Goal: Complete application form: Complete application form

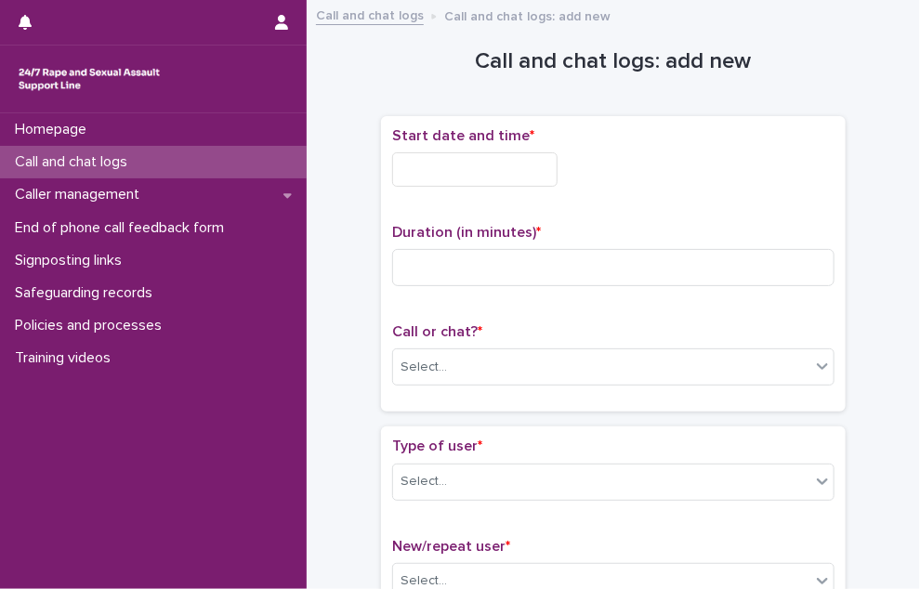
click at [494, 172] on input "text" at bounding box center [474, 169] width 165 height 34
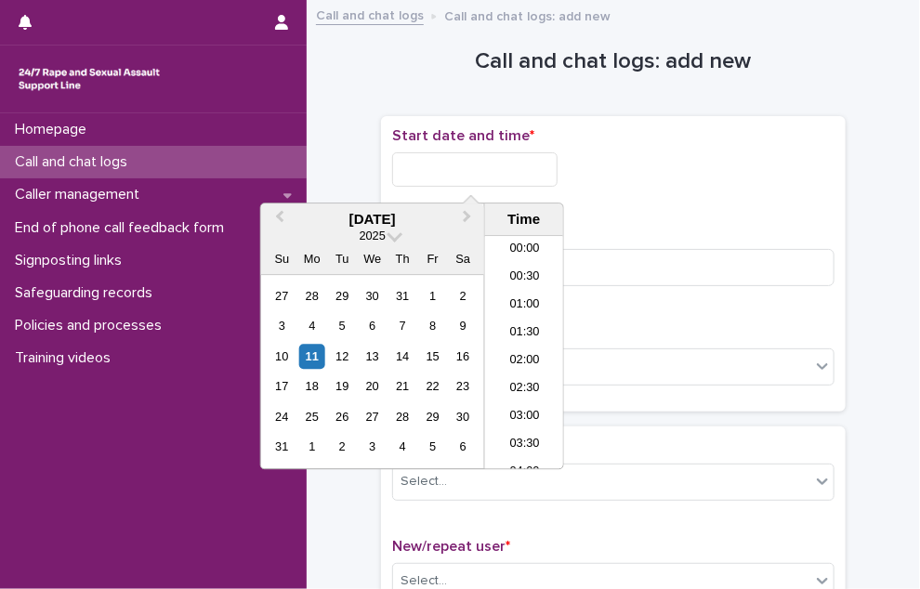
scroll to position [1105, 0]
click at [506, 364] on li "22:00" at bounding box center [524, 373] width 79 height 28
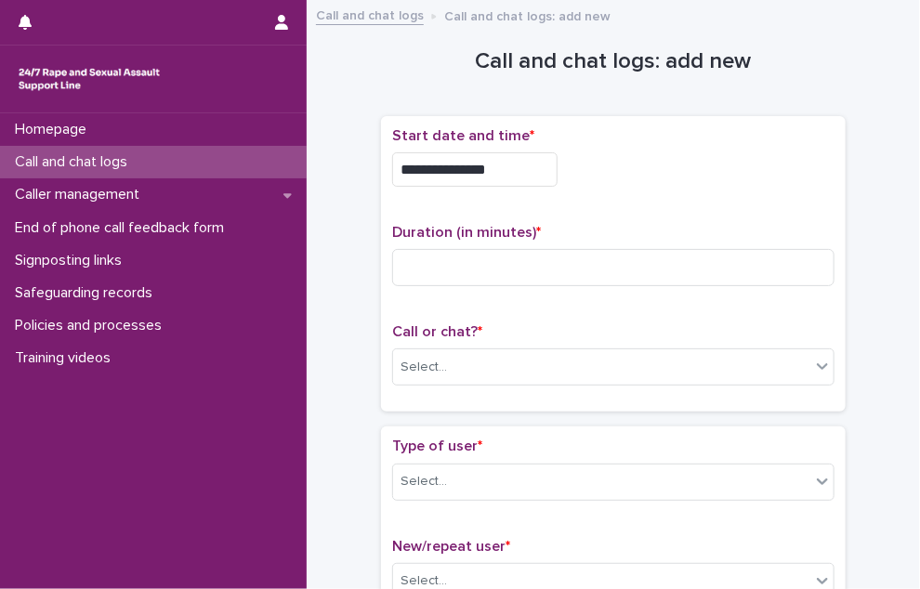
click at [505, 164] on input "**********" at bounding box center [474, 169] width 165 height 34
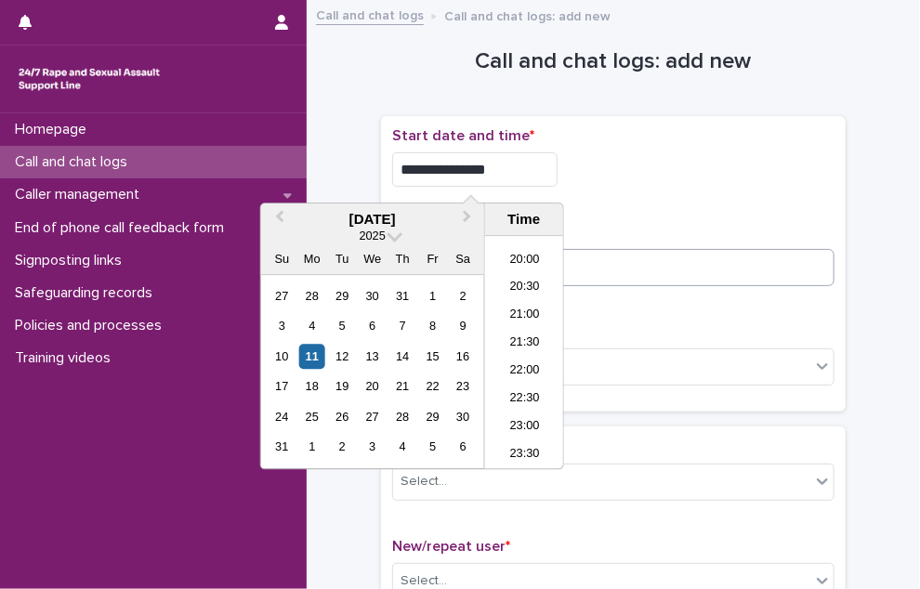
type input "**********"
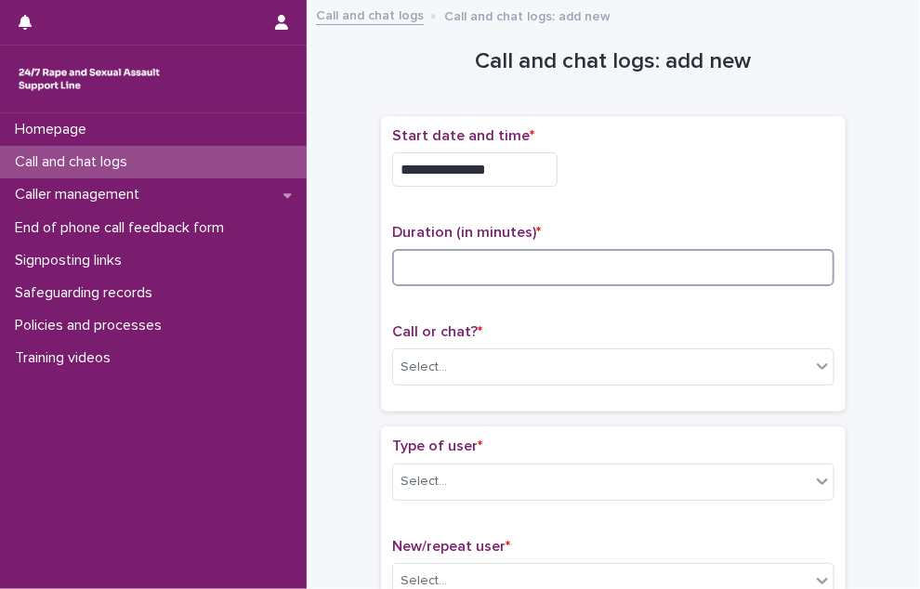
click at [605, 266] on input at bounding box center [613, 267] width 442 height 37
type input "**"
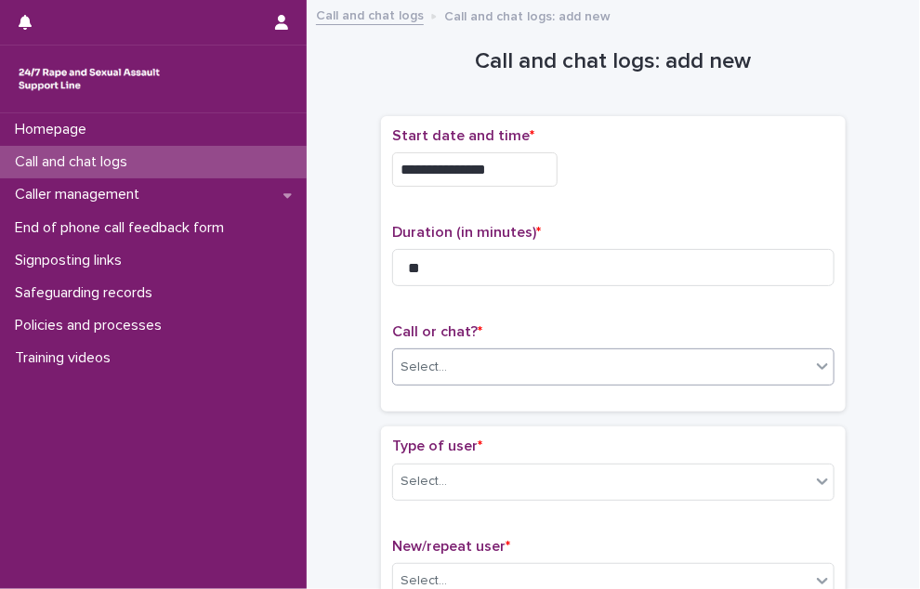
click at [479, 361] on div "Select..." at bounding box center [601, 367] width 417 height 31
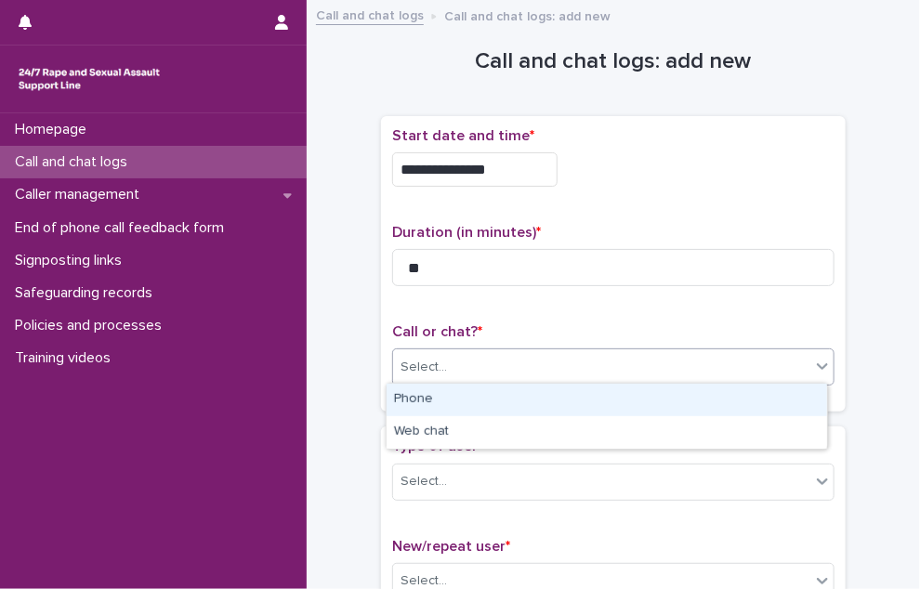
click at [481, 395] on div "Phone" at bounding box center [607, 400] width 440 height 33
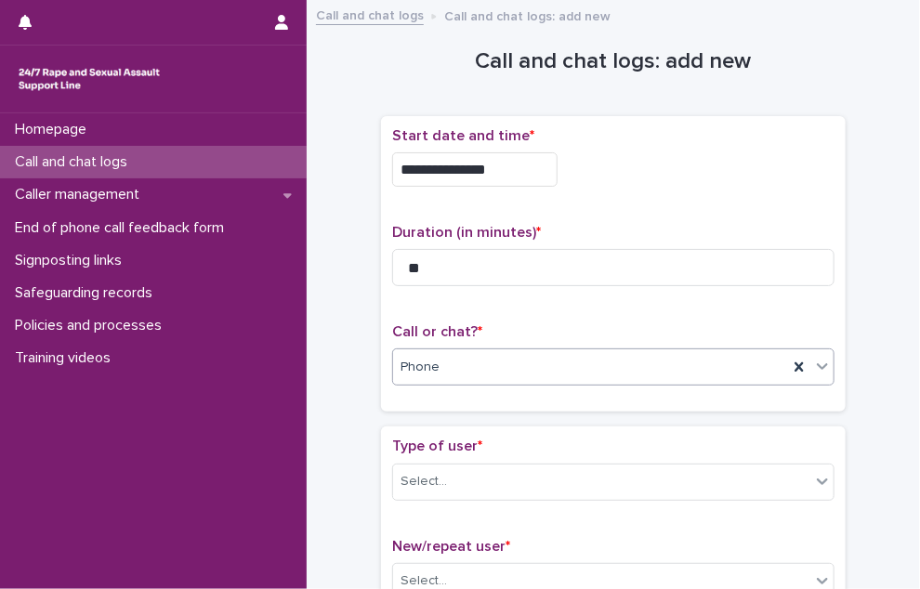
scroll to position [93, 0]
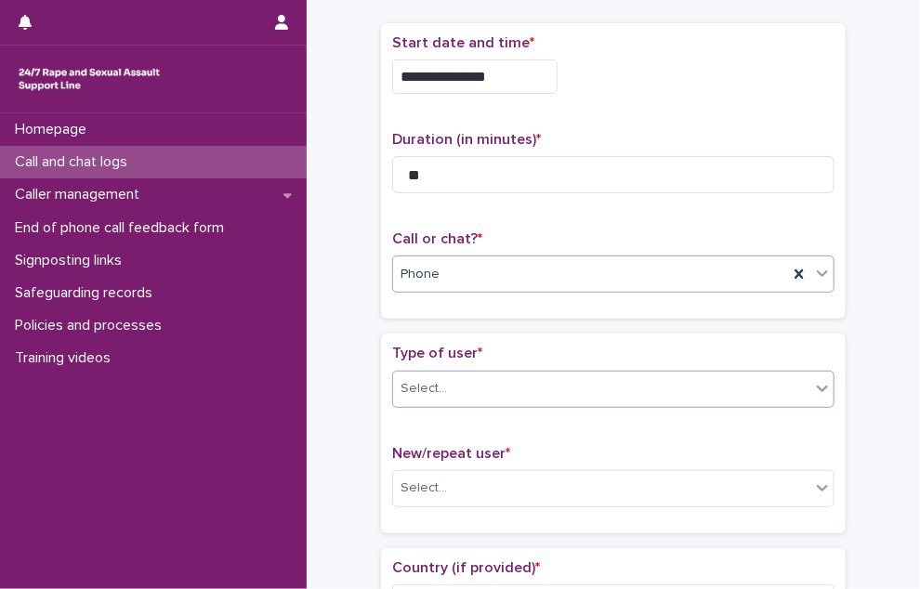
click at [477, 374] on div "Select..." at bounding box center [601, 389] width 417 height 31
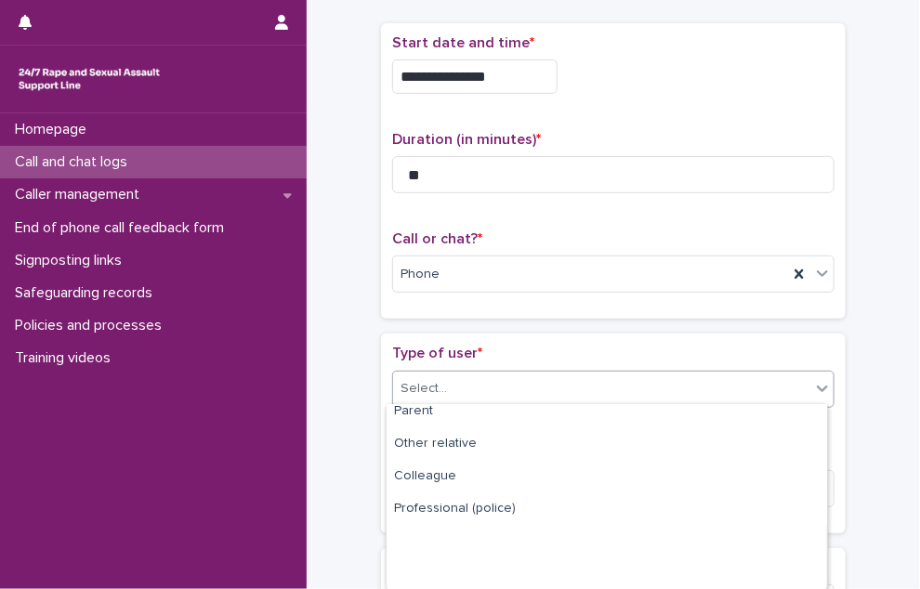
scroll to position [0, 0]
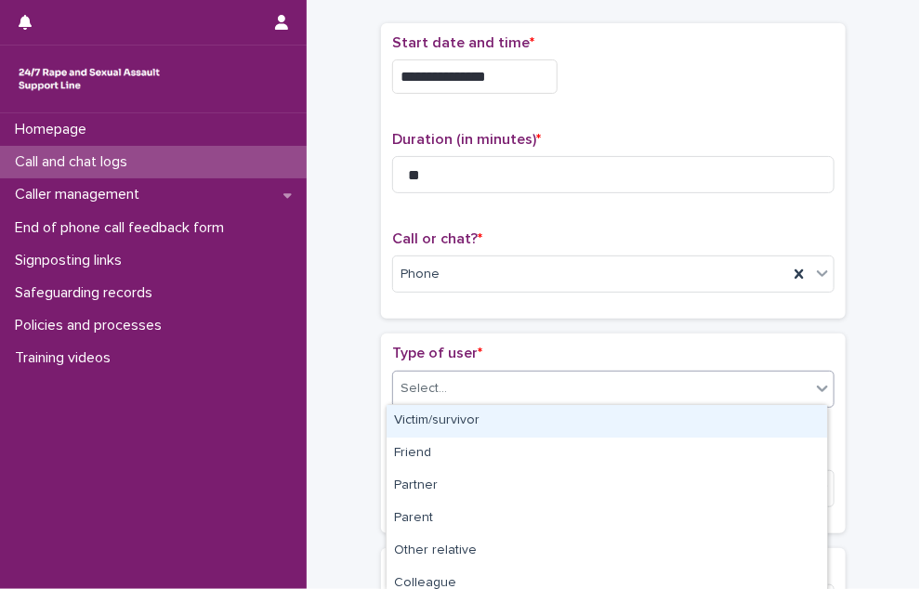
click at [558, 411] on div "Victim/survivor" at bounding box center [607, 421] width 440 height 33
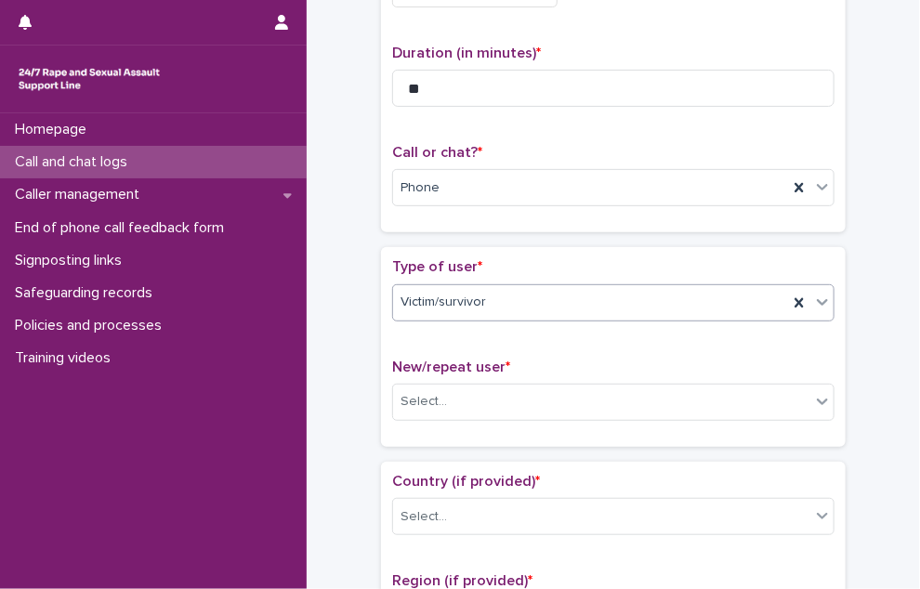
scroll to position [279, 0]
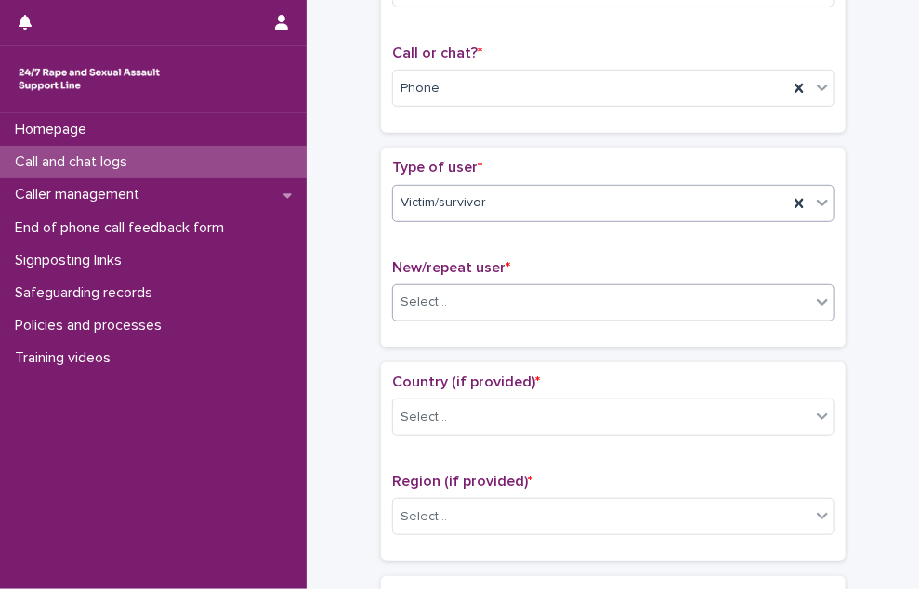
click at [580, 291] on div "Select..." at bounding box center [601, 302] width 417 height 31
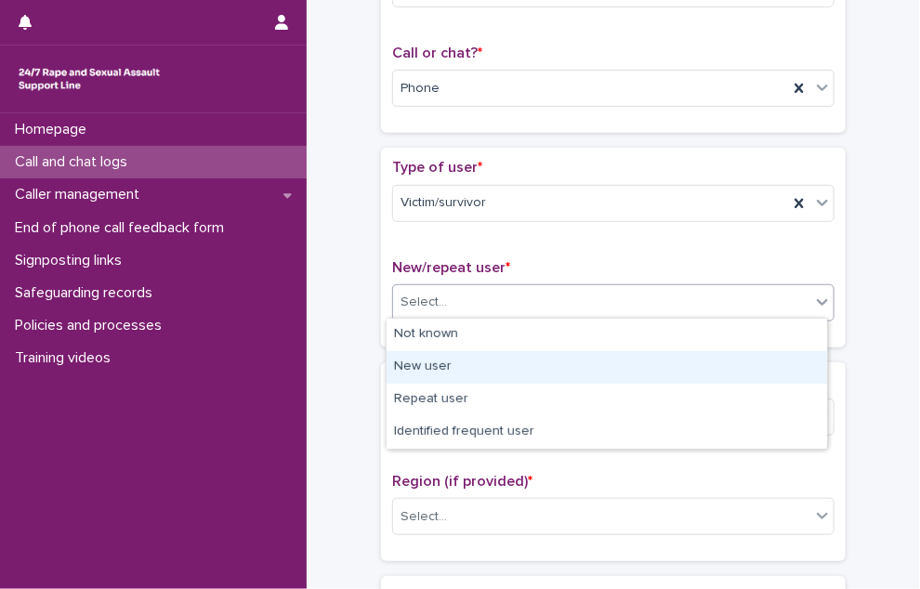
click at [517, 361] on div "New user" at bounding box center [607, 367] width 440 height 33
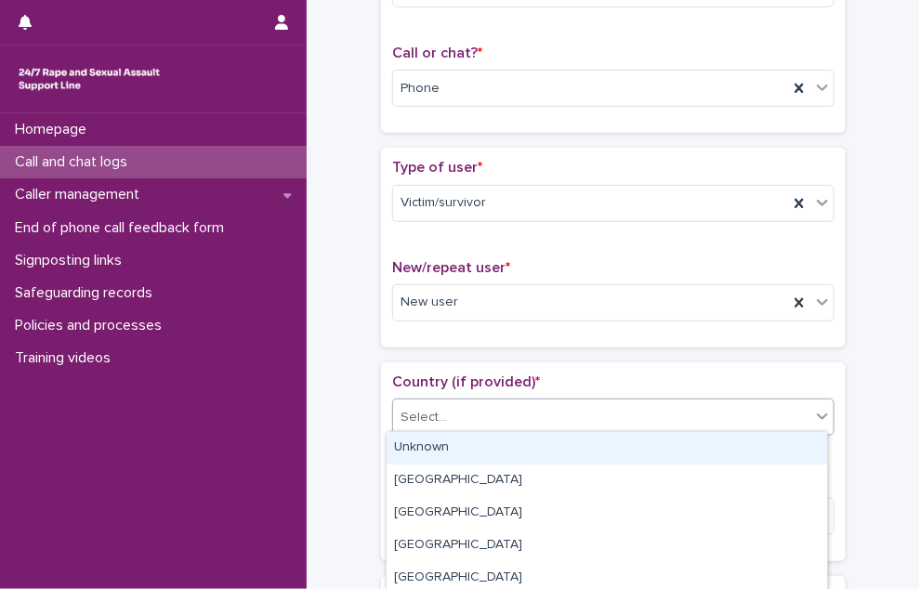
click at [506, 410] on div "Select..." at bounding box center [601, 417] width 417 height 31
click at [499, 444] on div "Unknown" at bounding box center [607, 448] width 440 height 33
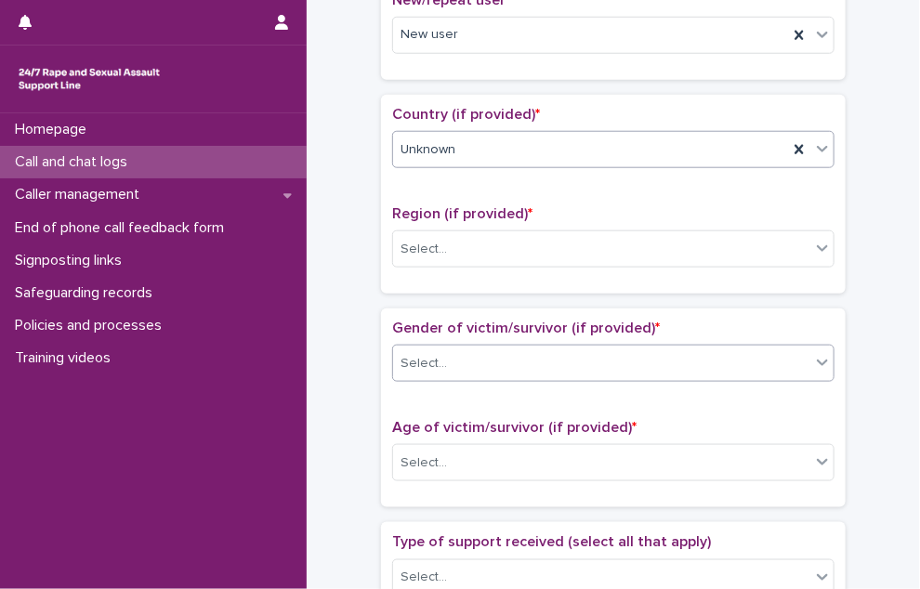
scroll to position [558, 0]
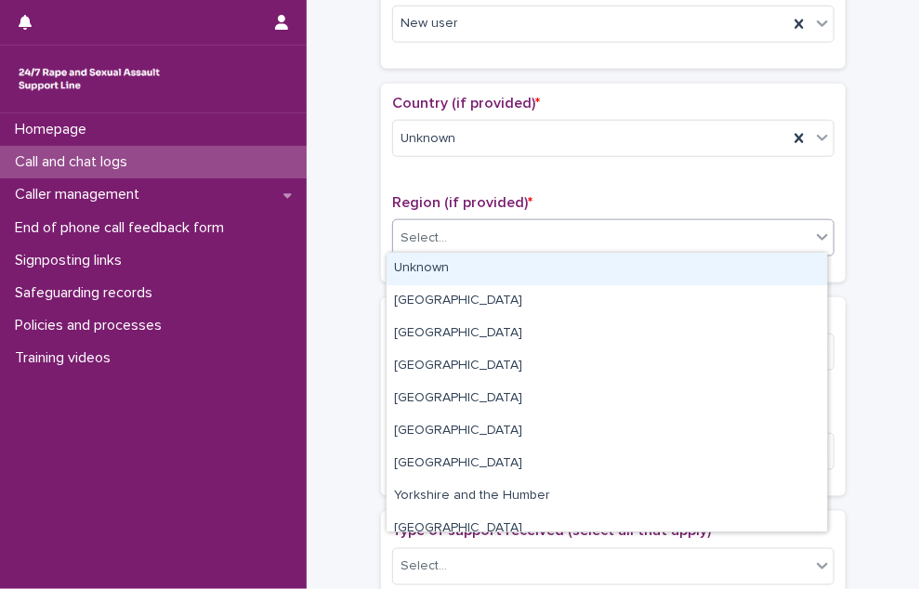
click at [470, 245] on div "Select..." at bounding box center [601, 238] width 417 height 31
click at [470, 269] on div "Unknown" at bounding box center [607, 269] width 440 height 33
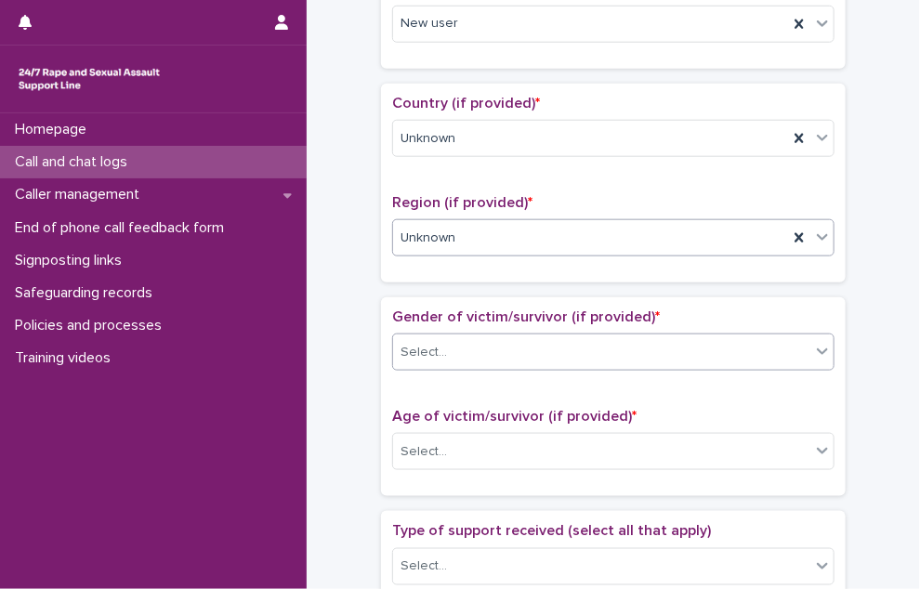
click at [460, 344] on div "Select..." at bounding box center [601, 352] width 417 height 31
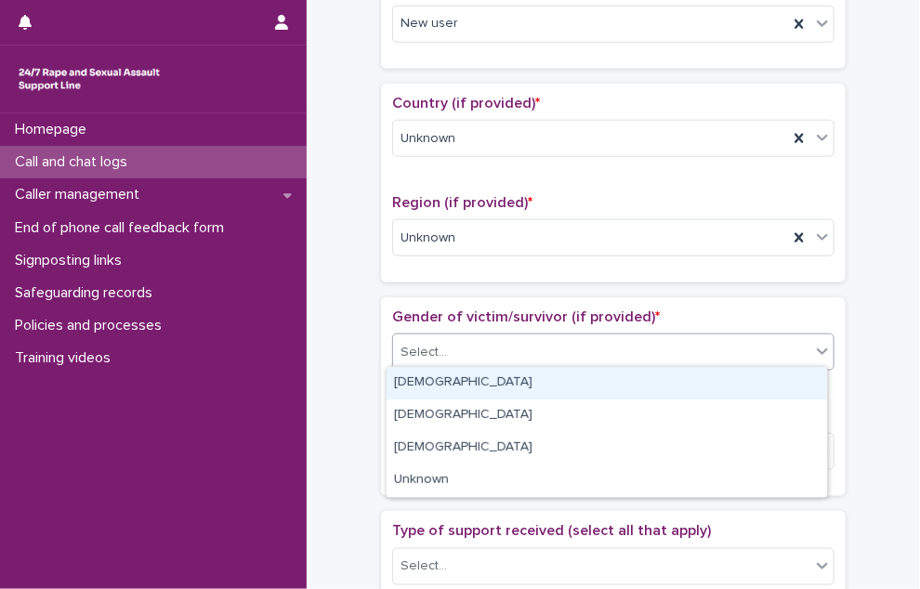
click at [454, 368] on div "[DEMOGRAPHIC_DATA]" at bounding box center [607, 383] width 440 height 33
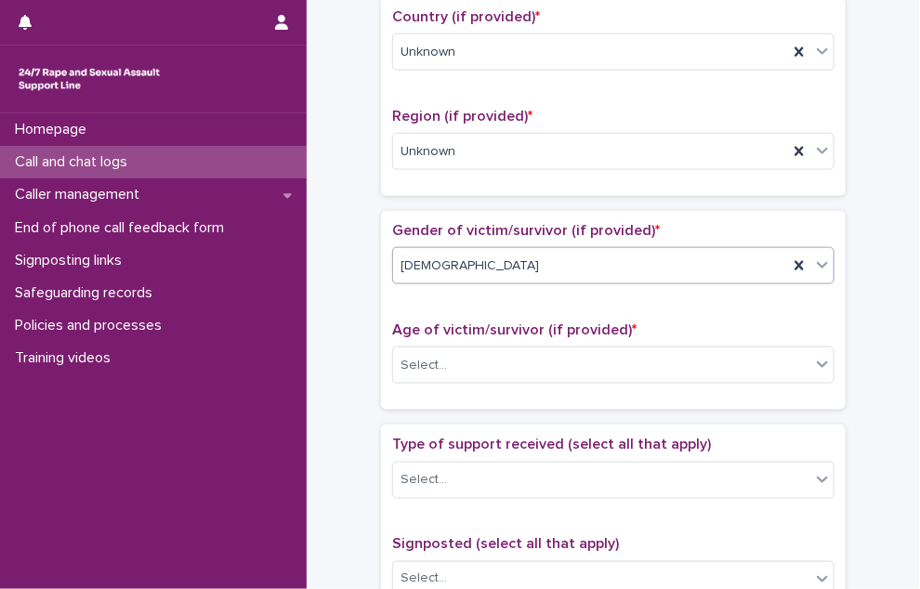
scroll to position [743, 0]
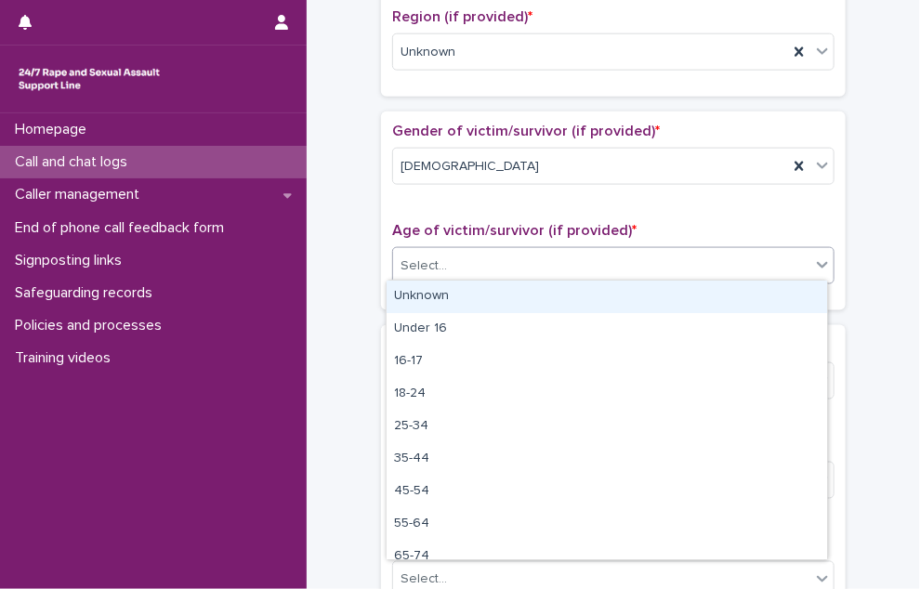
click at [458, 251] on div "Select..." at bounding box center [601, 266] width 417 height 31
click at [451, 298] on div "Unknown" at bounding box center [607, 297] width 440 height 33
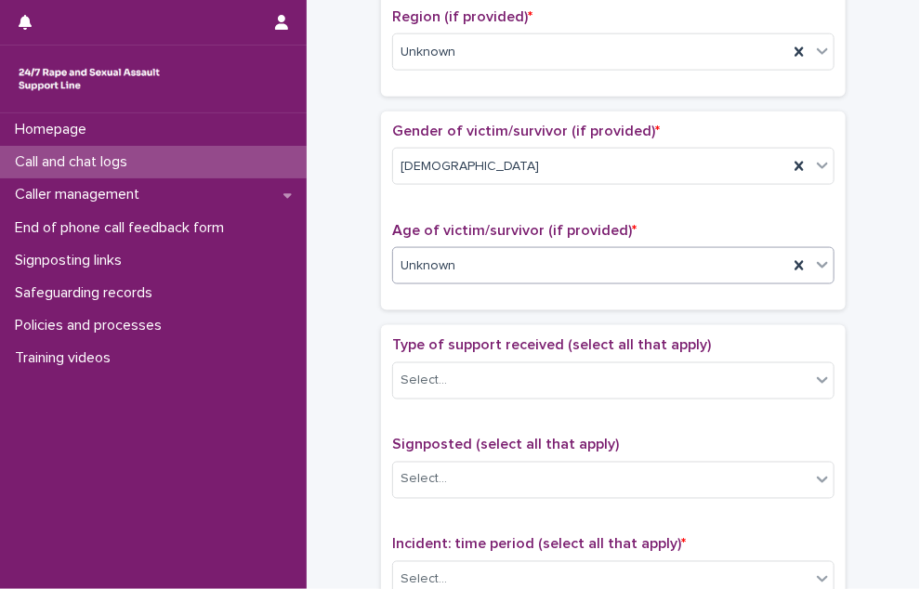
click at [453, 268] on div "Unknown" at bounding box center [590, 266] width 395 height 31
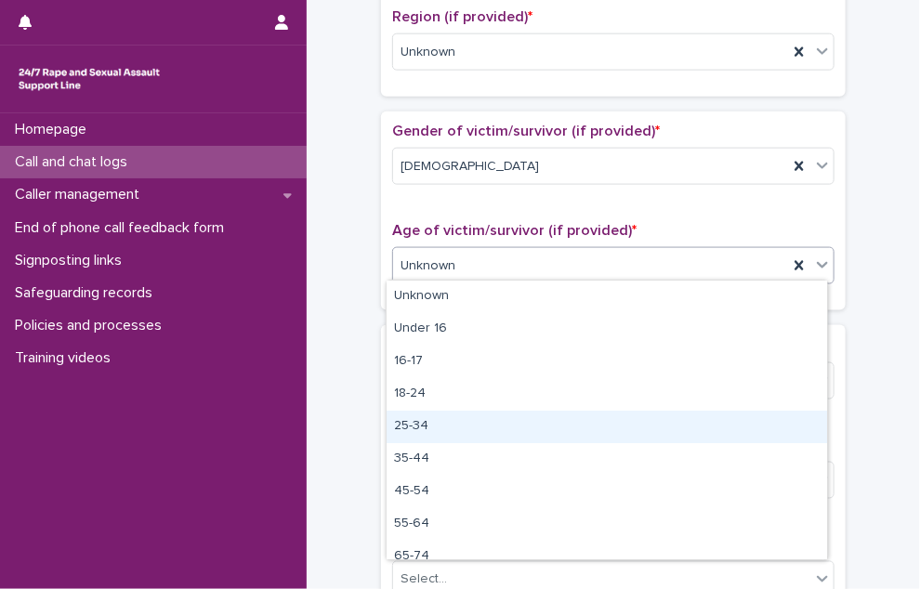
drag, startPoint x: 447, startPoint y: 409, endPoint x: 446, endPoint y: 422, distance: 13.0
click at [446, 422] on div "25-34" at bounding box center [607, 427] width 440 height 33
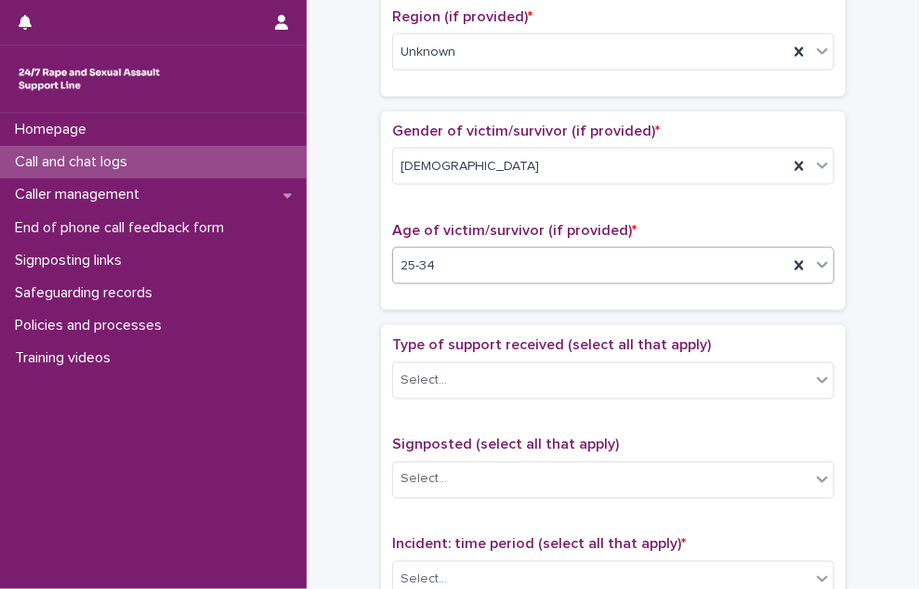
scroll to position [929, 0]
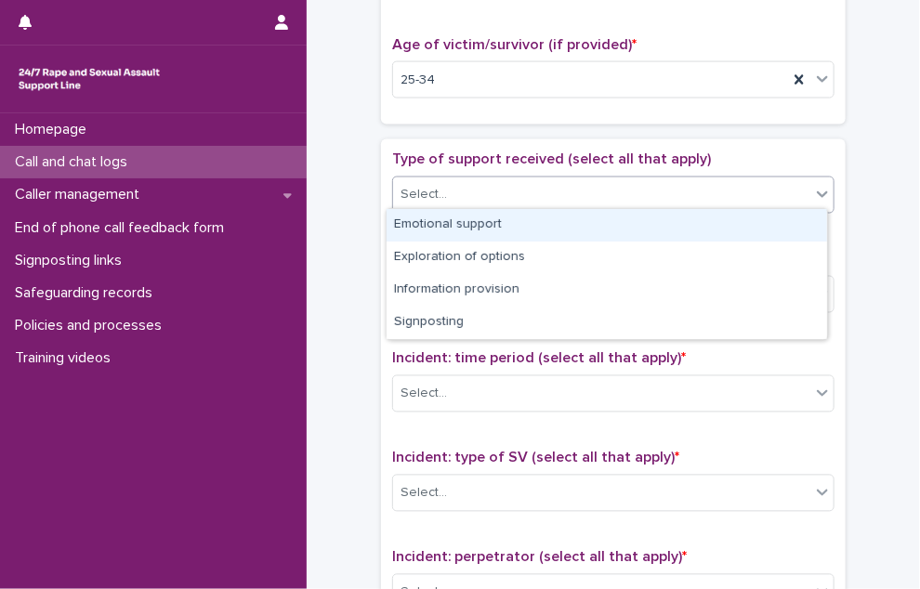
click at [455, 195] on div "Select..." at bounding box center [601, 194] width 417 height 31
click at [457, 230] on div "Emotional support" at bounding box center [607, 225] width 440 height 33
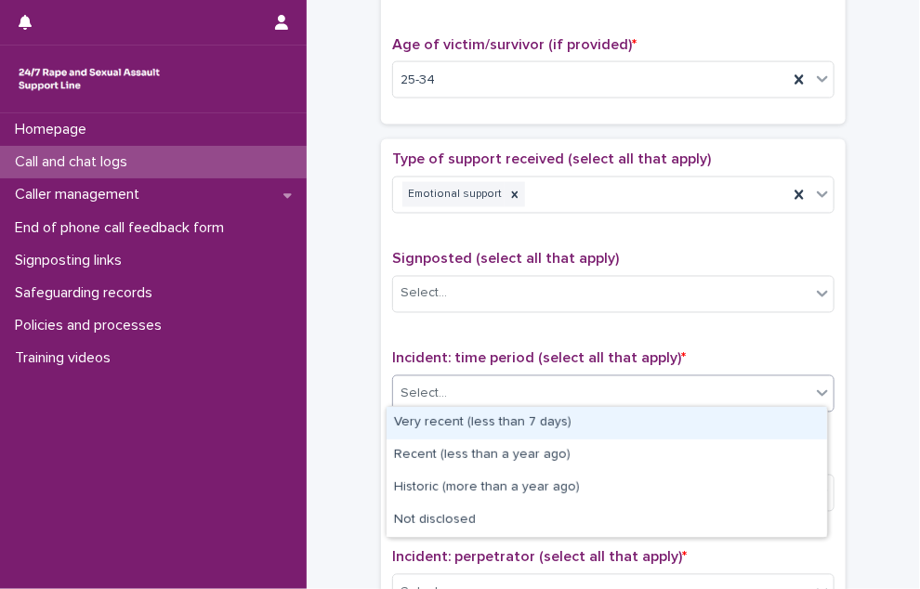
click at [485, 379] on div "Select..." at bounding box center [601, 394] width 417 height 31
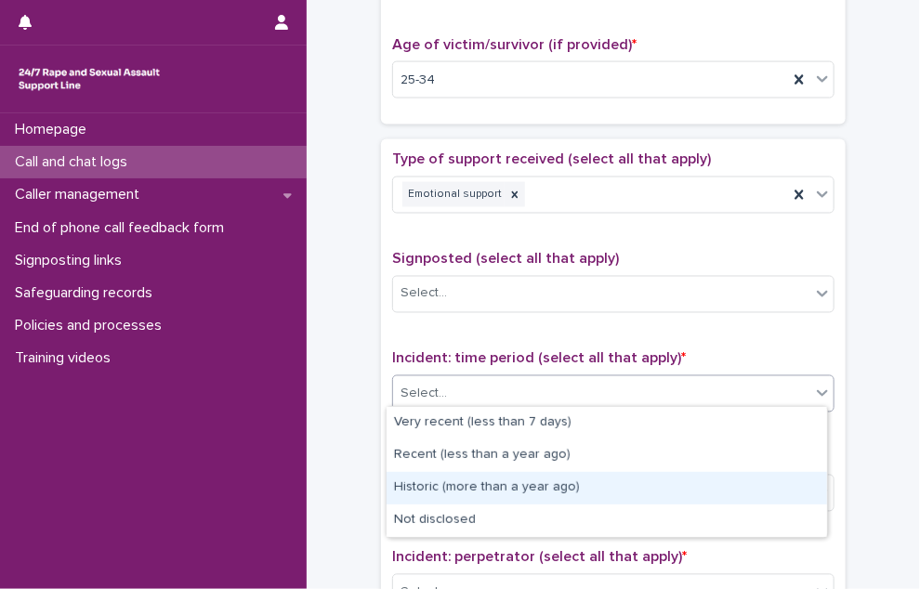
click at [524, 493] on div "Historic (more than a year ago)" at bounding box center [607, 488] width 440 height 33
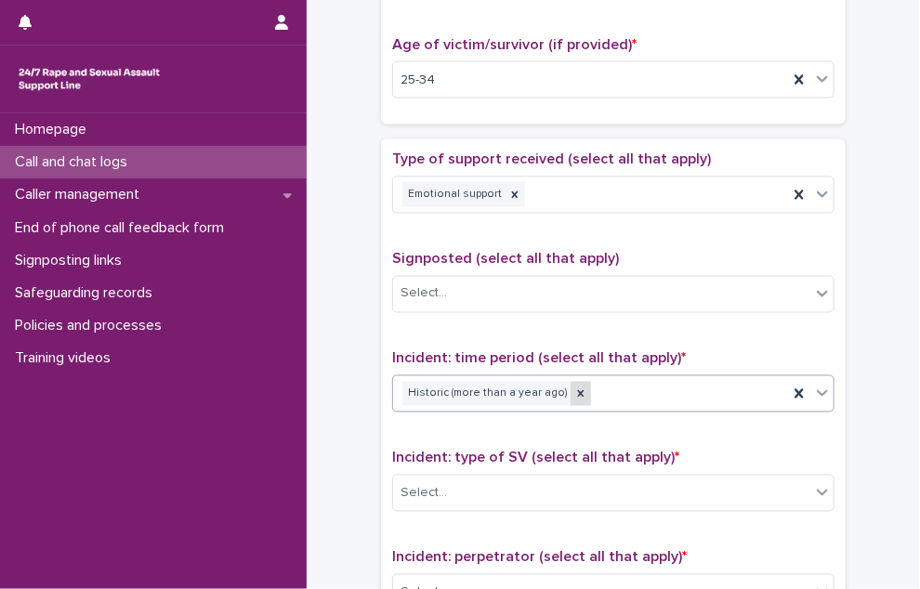
click at [574, 388] on icon at bounding box center [580, 394] width 13 height 13
click at [566, 386] on div "Select..." at bounding box center [601, 394] width 417 height 31
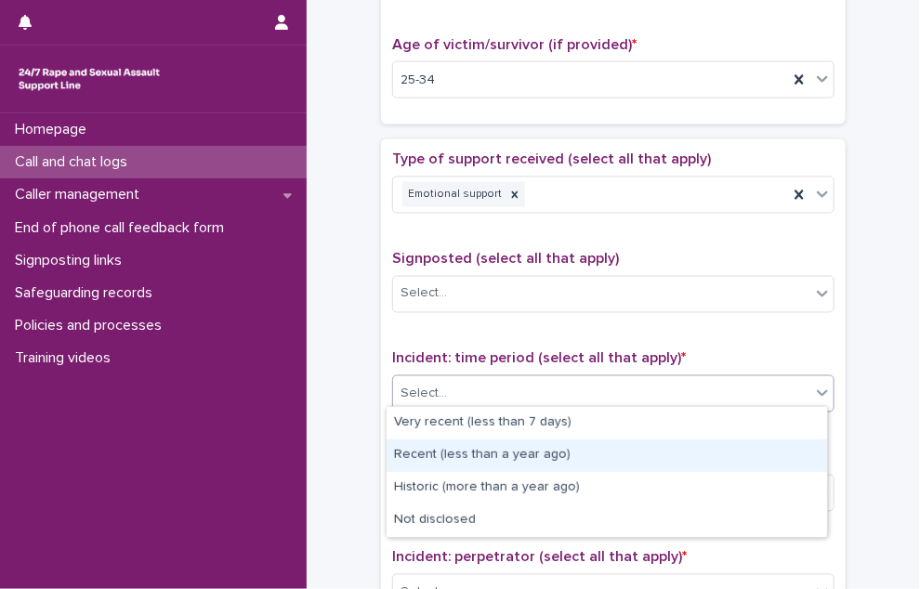
click at [543, 448] on div "Recent (less than a year ago)" at bounding box center [607, 456] width 440 height 33
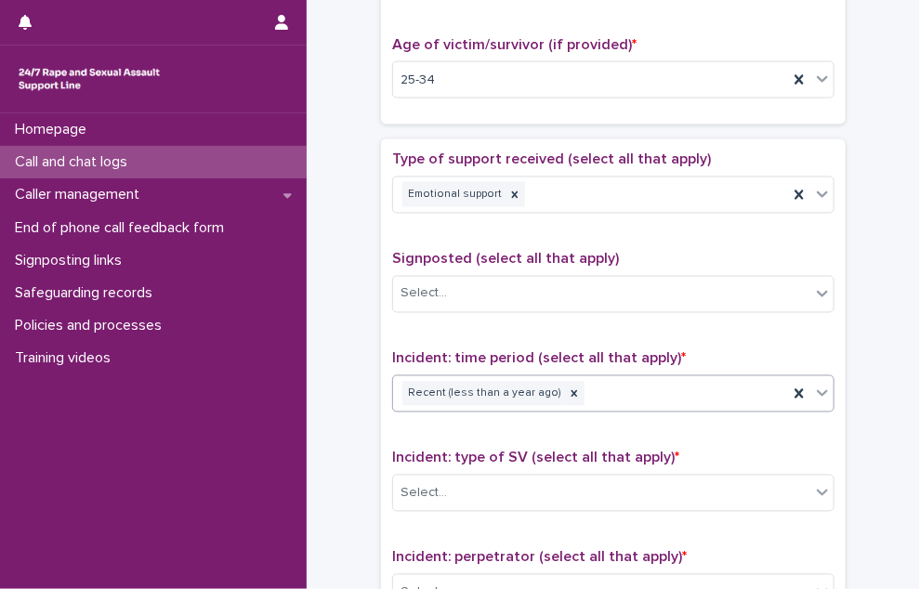
click at [674, 387] on div "Recent (less than a year ago)" at bounding box center [590, 394] width 395 height 33
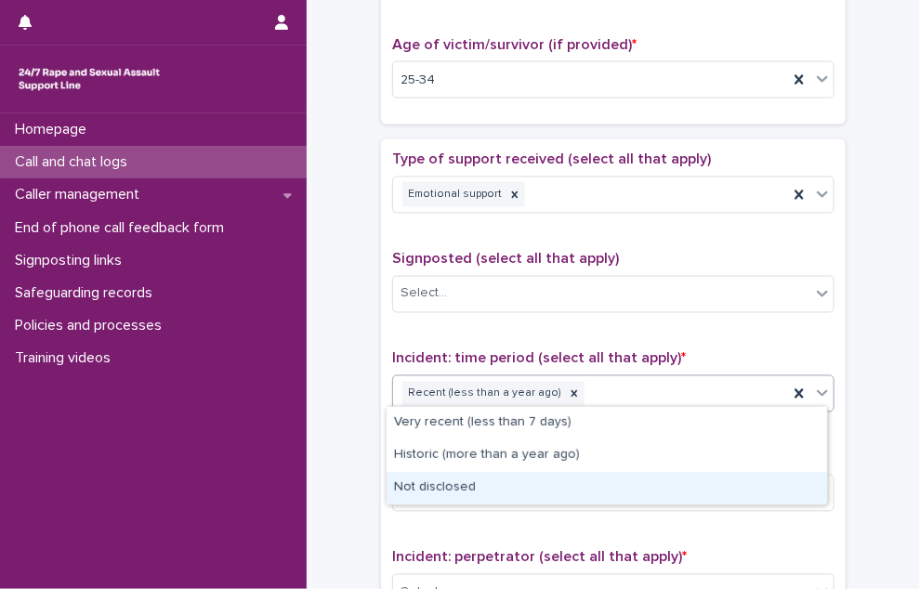
click at [592, 484] on div "Not disclosed" at bounding box center [607, 488] width 440 height 33
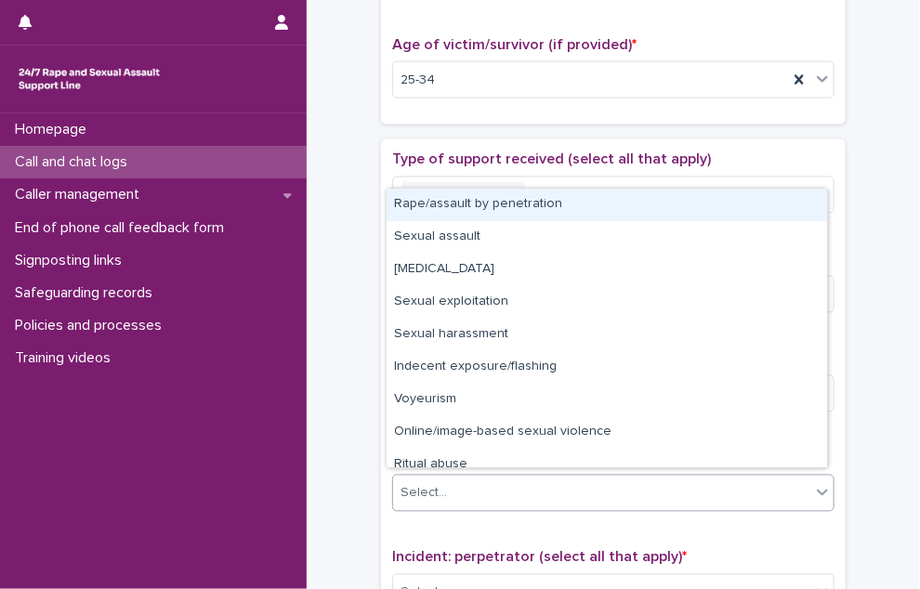
click at [585, 479] on div "Select..." at bounding box center [601, 494] width 417 height 31
click at [598, 210] on div "Rape/assault by penetration" at bounding box center [607, 205] width 440 height 33
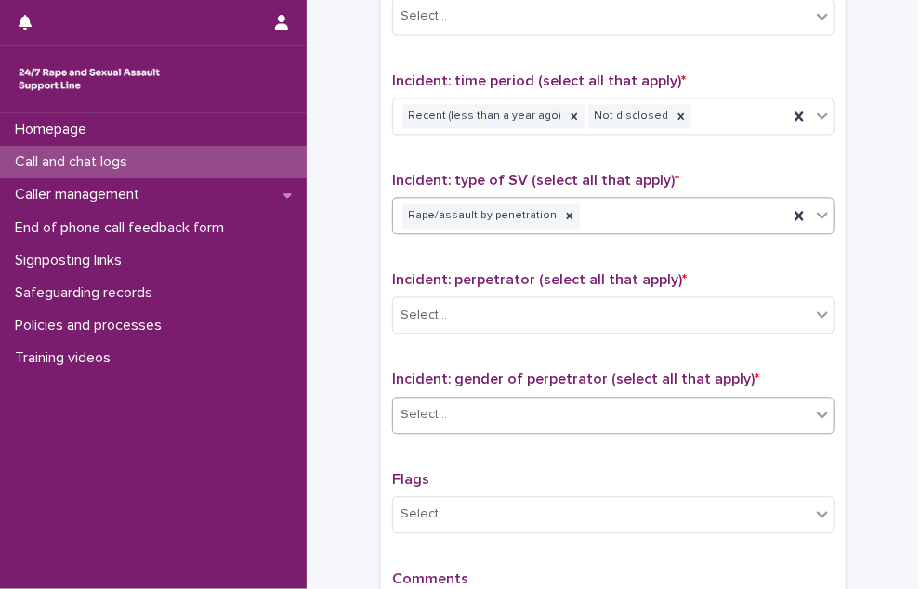
scroll to position [1208, 0]
click at [491, 308] on div "Select..." at bounding box center [601, 314] width 417 height 31
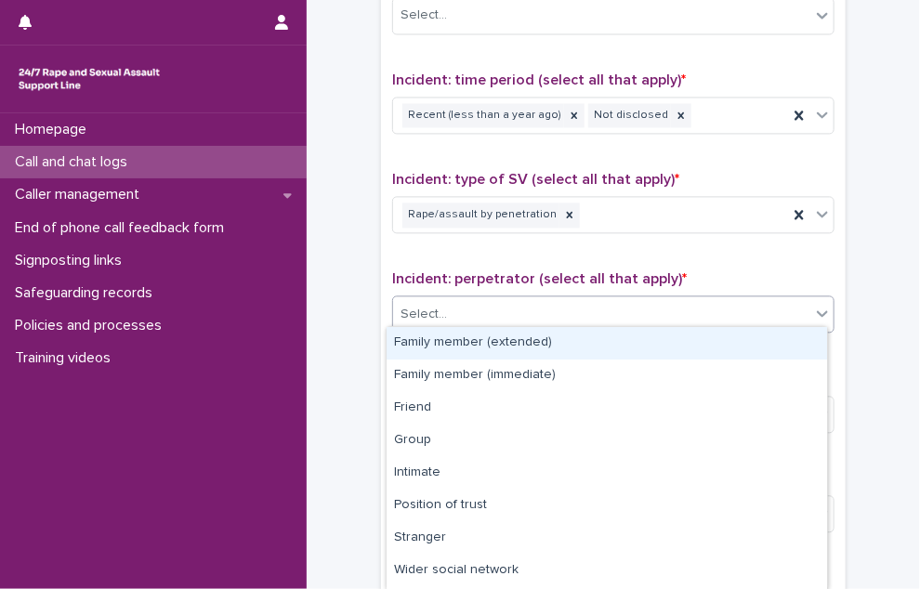
click at [491, 308] on div "Select..." at bounding box center [601, 314] width 417 height 31
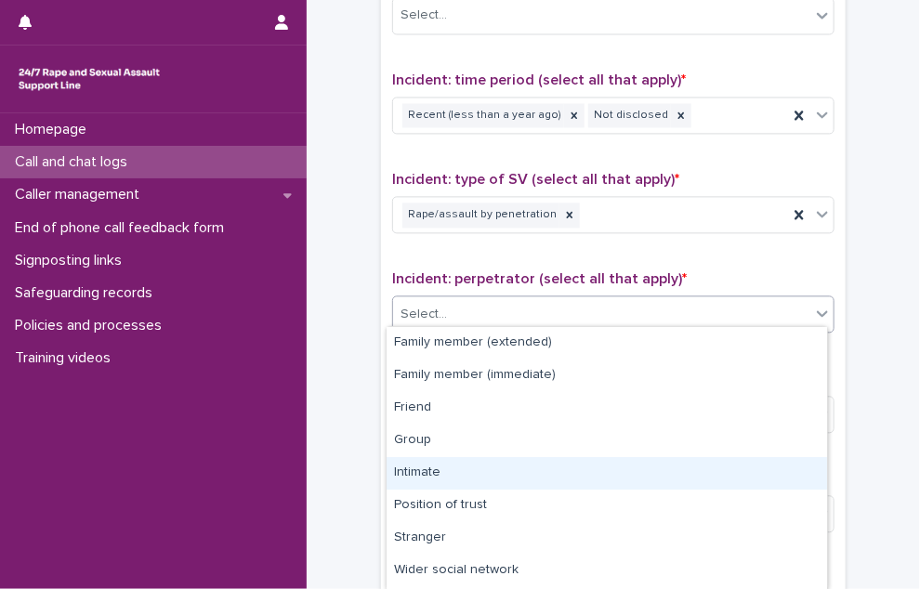
click at [476, 467] on div "Intimate" at bounding box center [607, 473] width 440 height 33
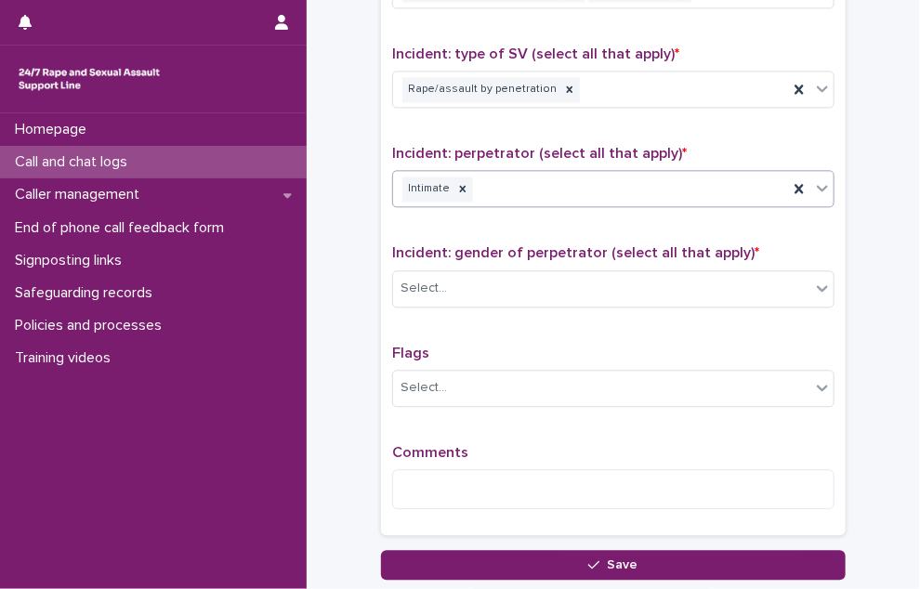
scroll to position [1301, 0]
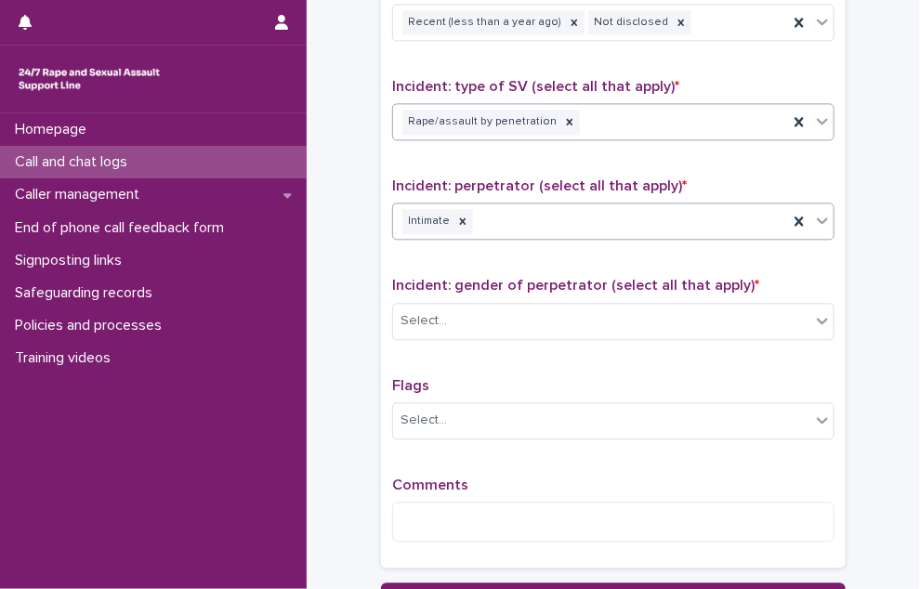
click at [656, 112] on div "Rape/assault by penetration" at bounding box center [590, 122] width 395 height 33
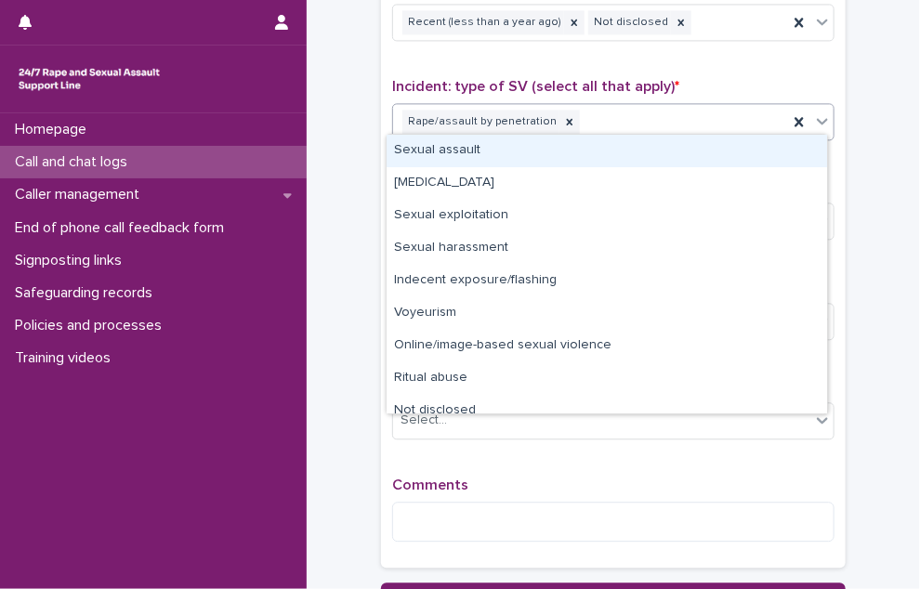
click at [609, 146] on div "Sexual assault" at bounding box center [607, 151] width 440 height 33
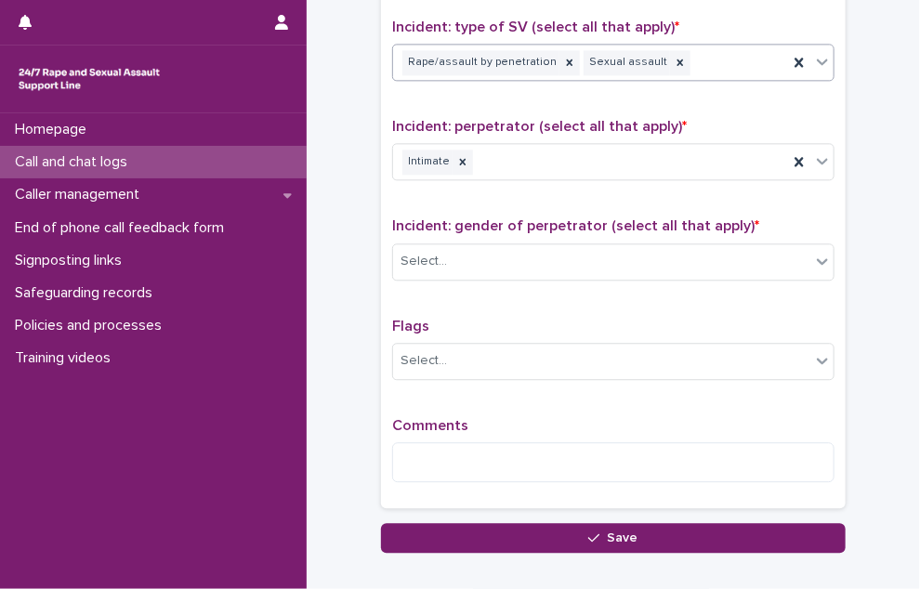
scroll to position [1394, 0]
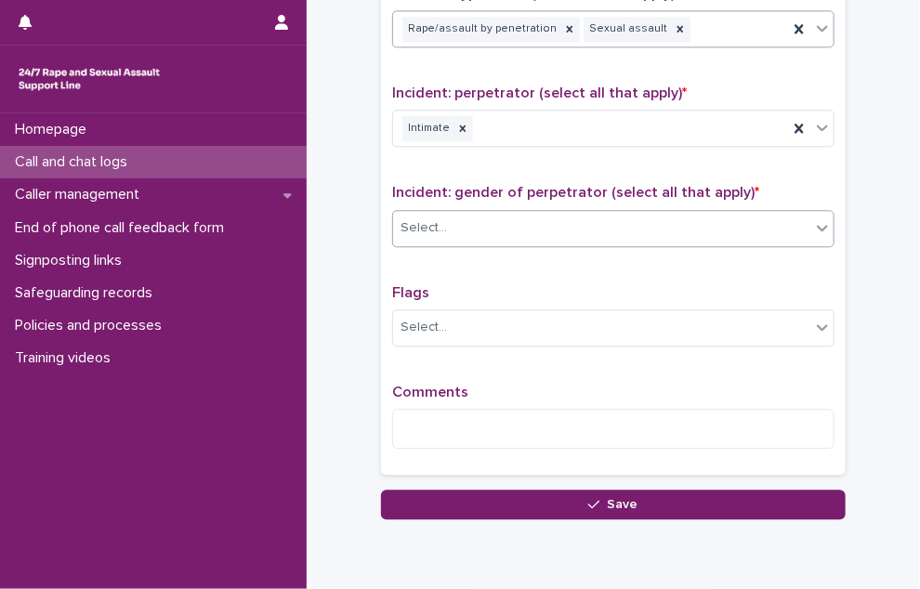
click at [554, 213] on div "Select..." at bounding box center [601, 228] width 417 height 31
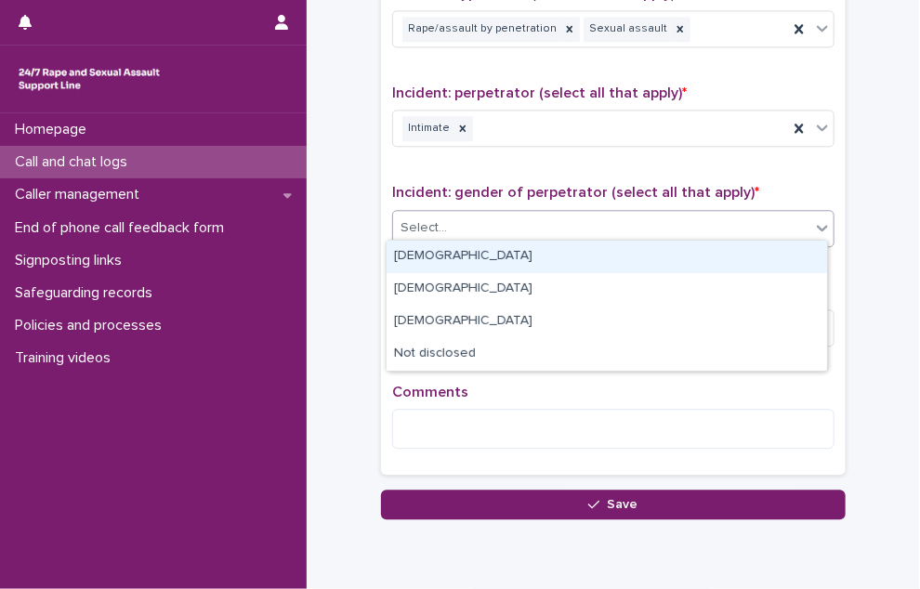
click at [547, 250] on div "[DEMOGRAPHIC_DATA]" at bounding box center [607, 257] width 440 height 33
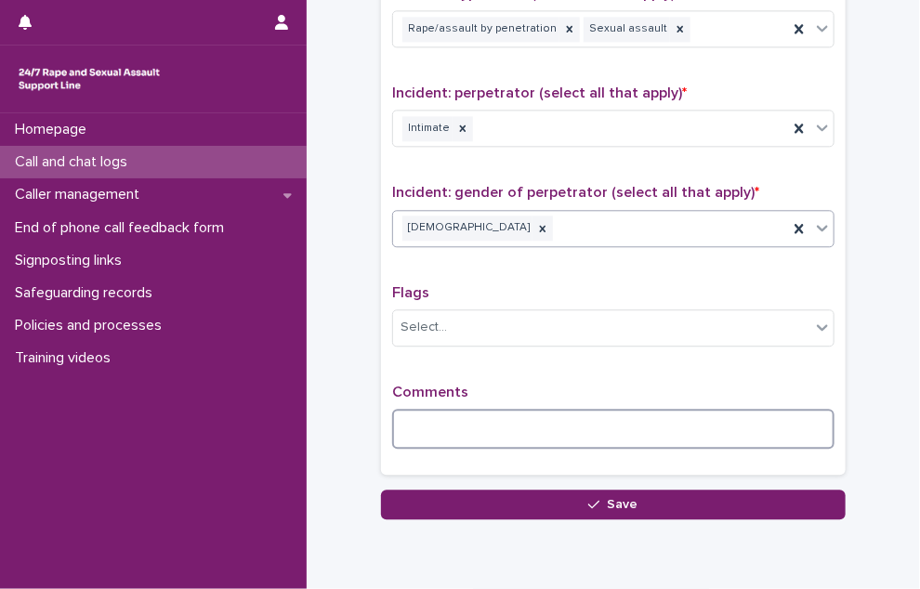
drag, startPoint x: 462, startPoint y: 422, endPoint x: 613, endPoint y: 365, distance: 161.7
click at [462, 421] on textarea at bounding box center [613, 429] width 442 height 40
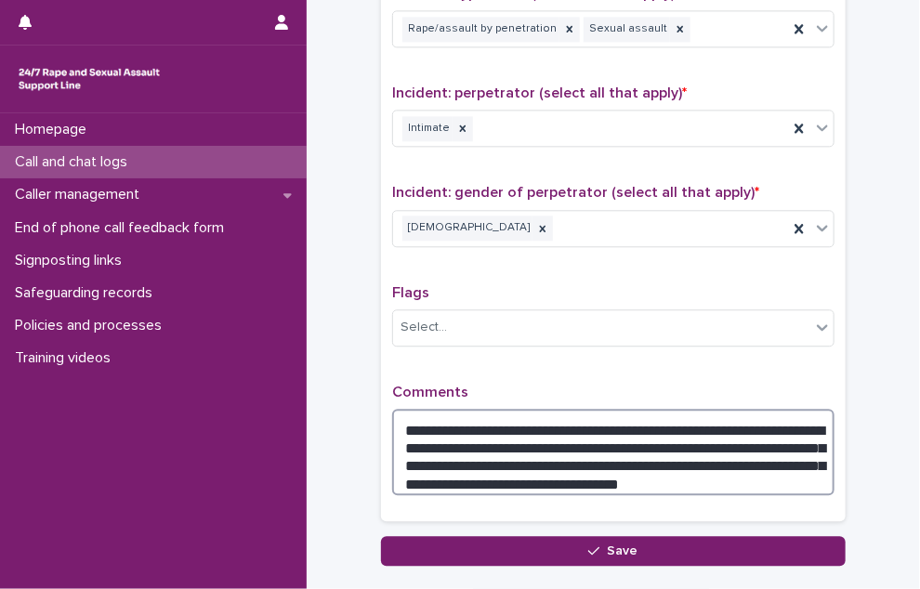
click at [736, 469] on textarea "**********" at bounding box center [613, 452] width 442 height 86
click at [712, 467] on textarea "**********" at bounding box center [613, 452] width 442 height 86
click at [430, 424] on textarea "**********" at bounding box center [613, 452] width 442 height 86
click at [732, 455] on textarea "**********" at bounding box center [613, 452] width 442 height 86
click at [732, 462] on textarea "**********" at bounding box center [613, 452] width 442 height 86
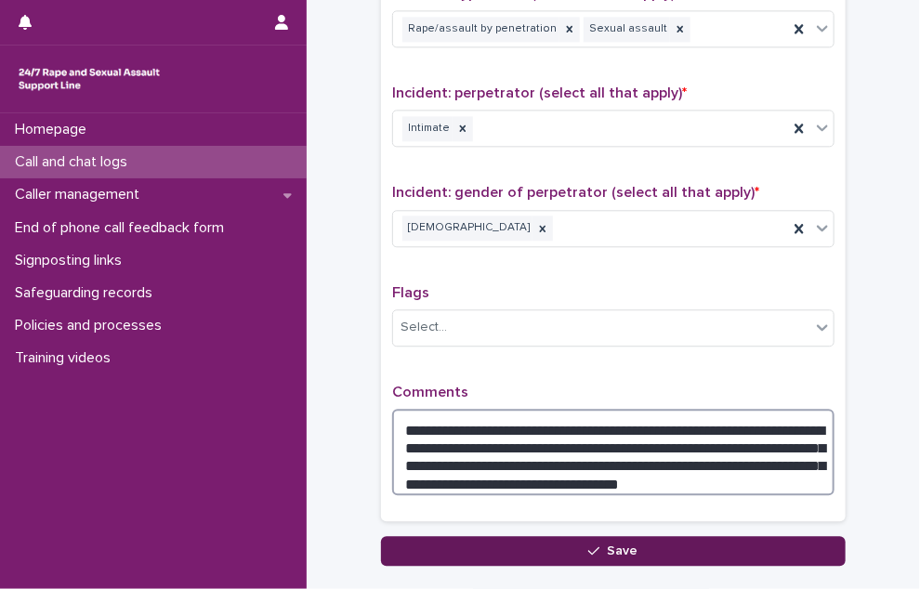
type textarea "**********"
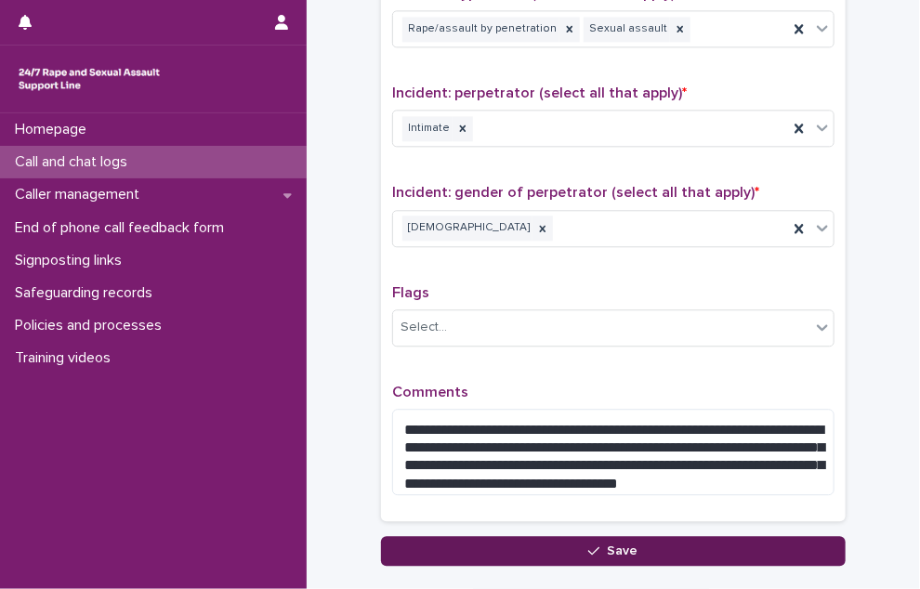
click at [678, 540] on button "Save" at bounding box center [613, 551] width 465 height 30
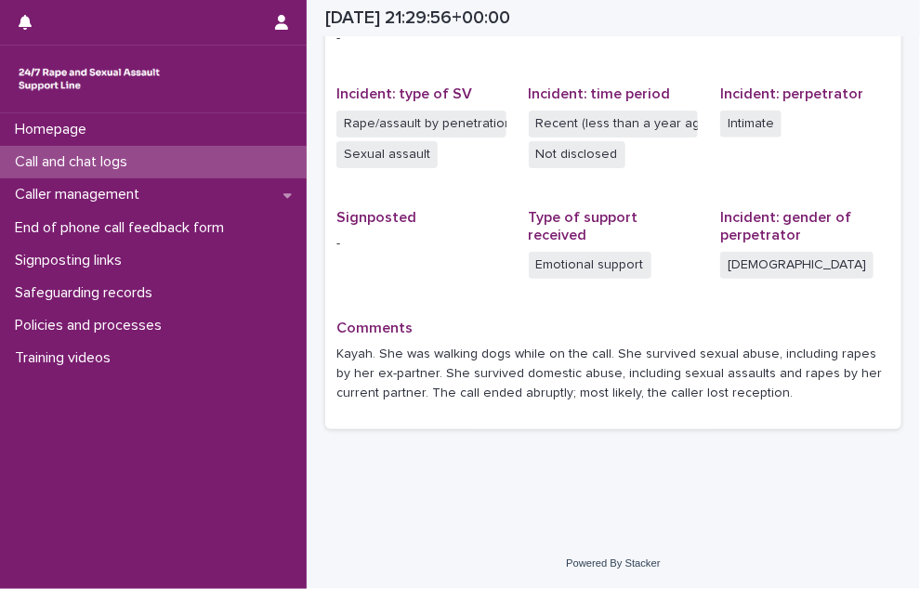
scroll to position [429, 0]
click at [219, 164] on div "Call and chat logs" at bounding box center [153, 162] width 307 height 33
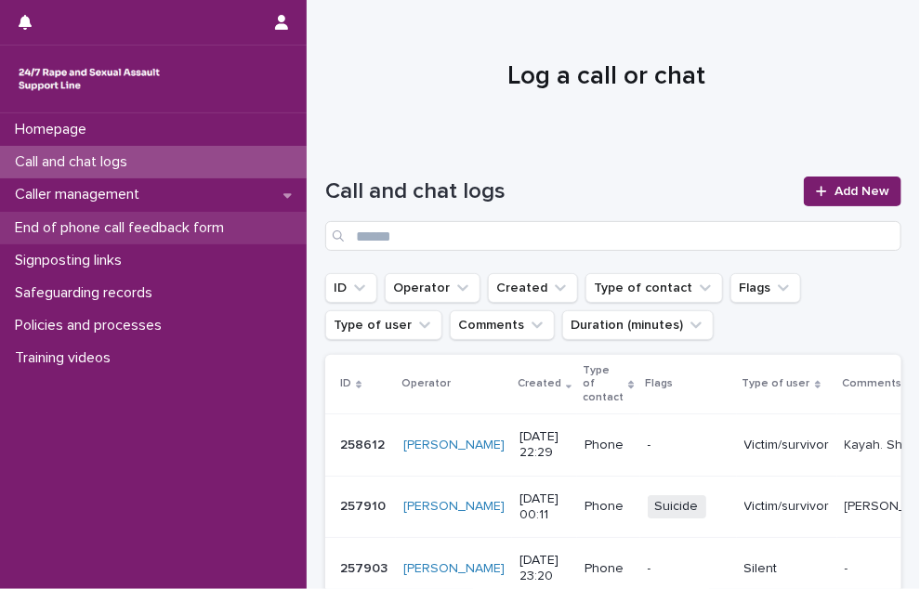
click at [158, 234] on p "End of phone call feedback form" at bounding box center [122, 228] width 231 height 18
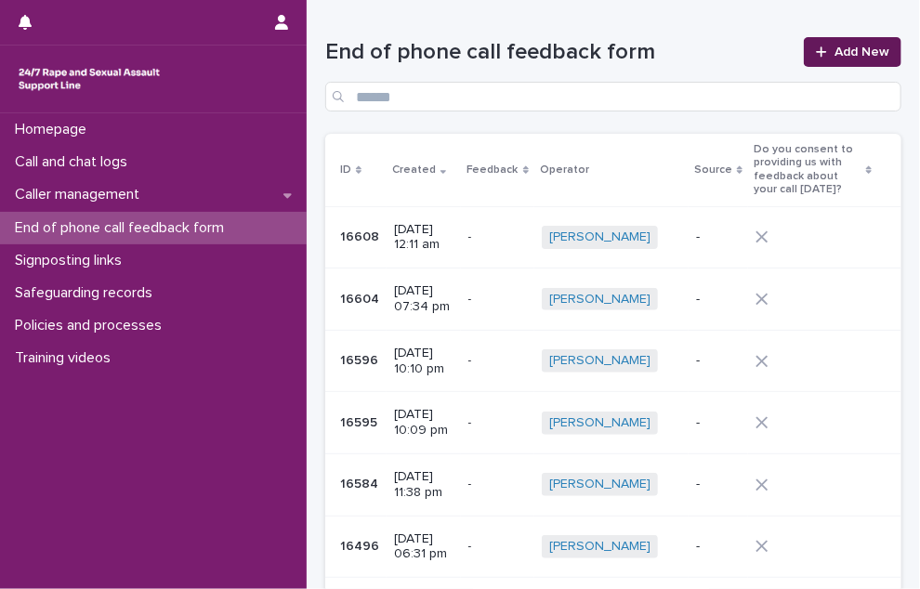
click at [840, 66] on link "Add New" at bounding box center [853, 52] width 98 height 30
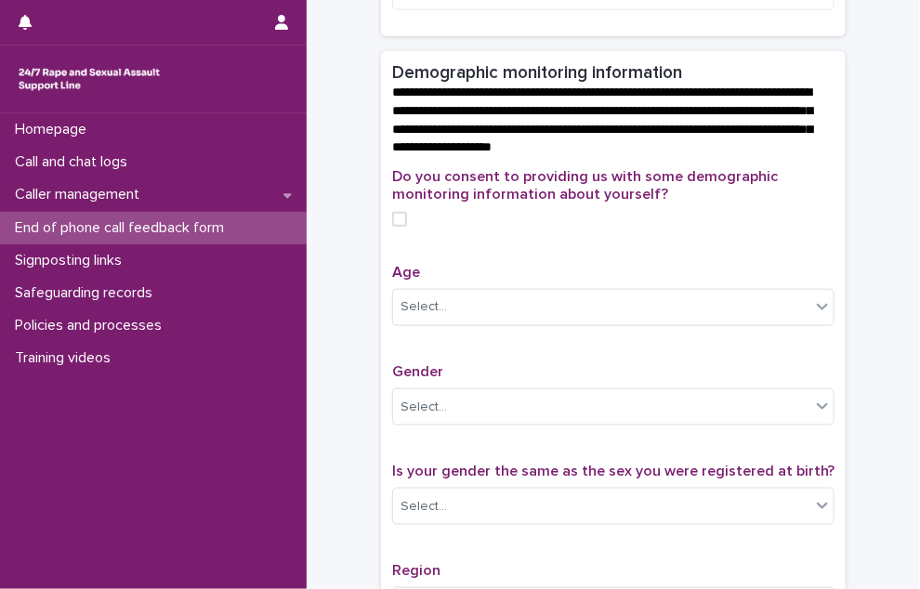
scroll to position [651, 0]
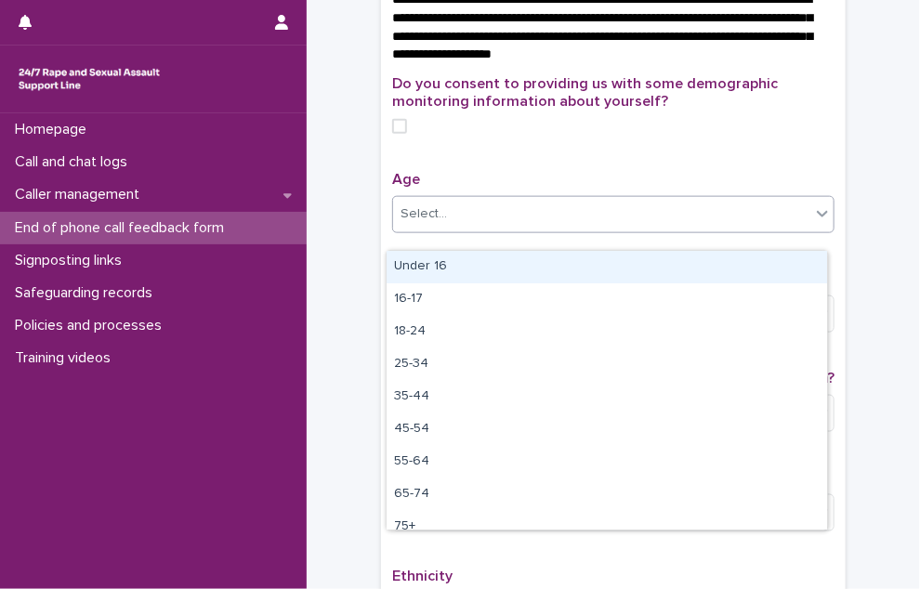
click at [599, 230] on div "Select..." at bounding box center [601, 214] width 417 height 31
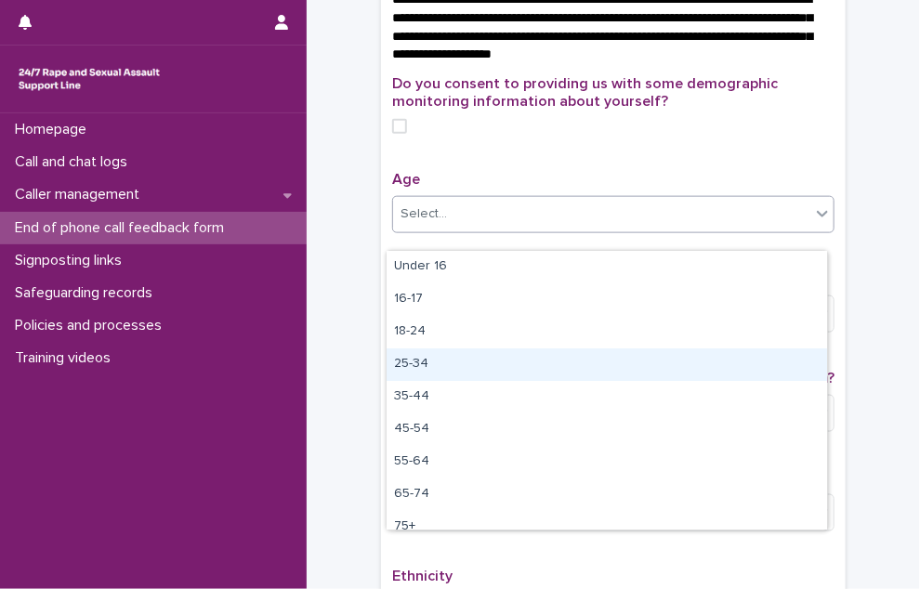
click at [558, 360] on div "25-34" at bounding box center [607, 364] width 440 height 33
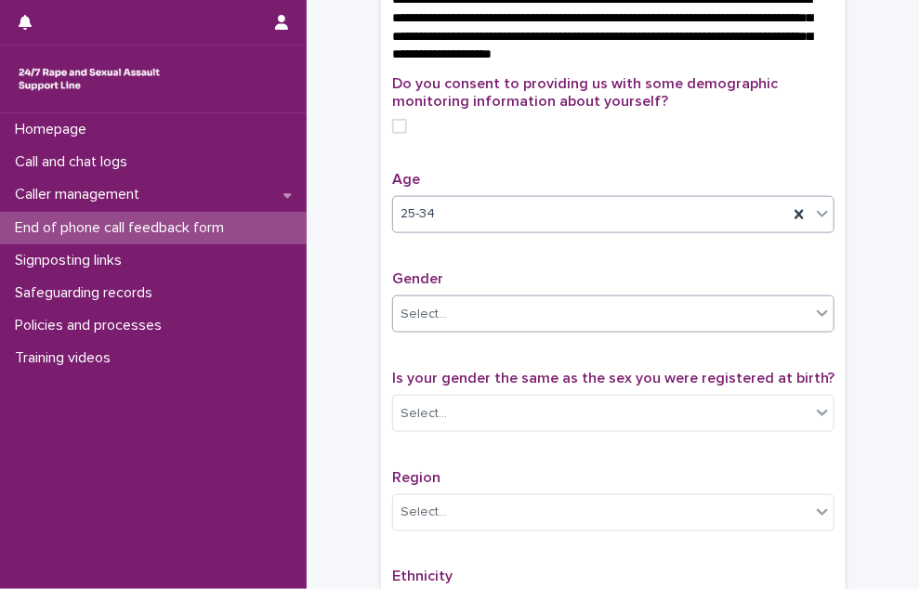
click at [558, 330] on div "Select..." at bounding box center [601, 314] width 417 height 31
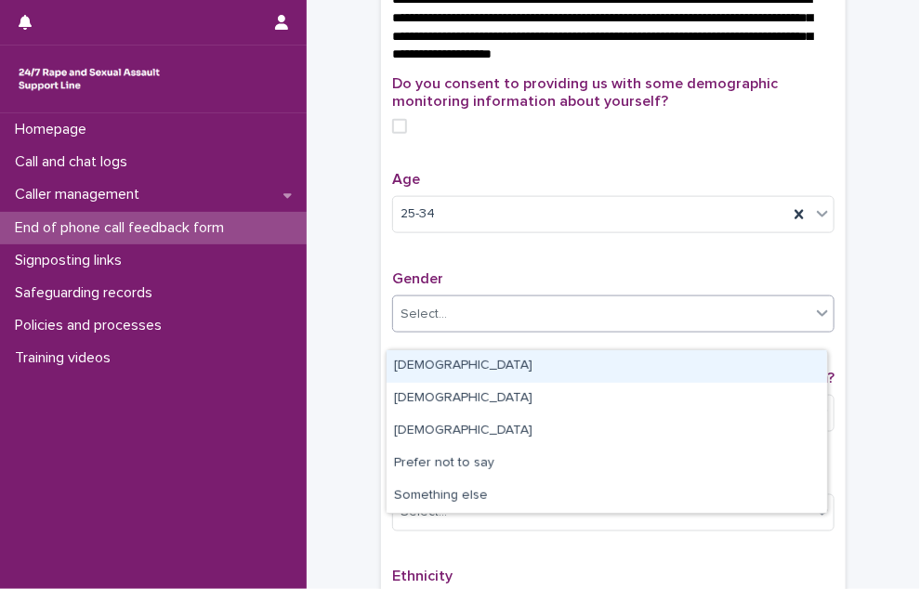
click at [550, 369] on div "[DEMOGRAPHIC_DATA]" at bounding box center [607, 366] width 440 height 33
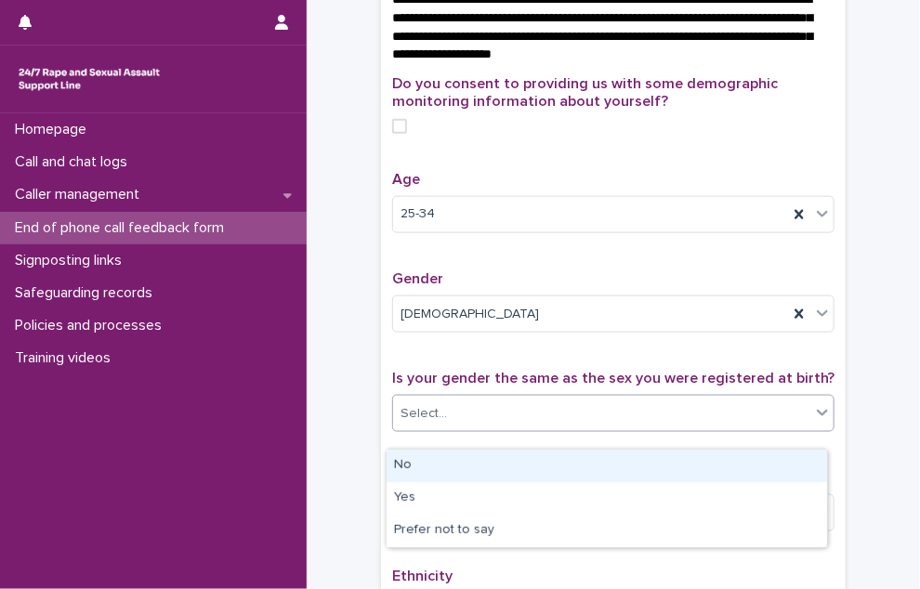
click at [490, 429] on div "Select..." at bounding box center [601, 414] width 417 height 31
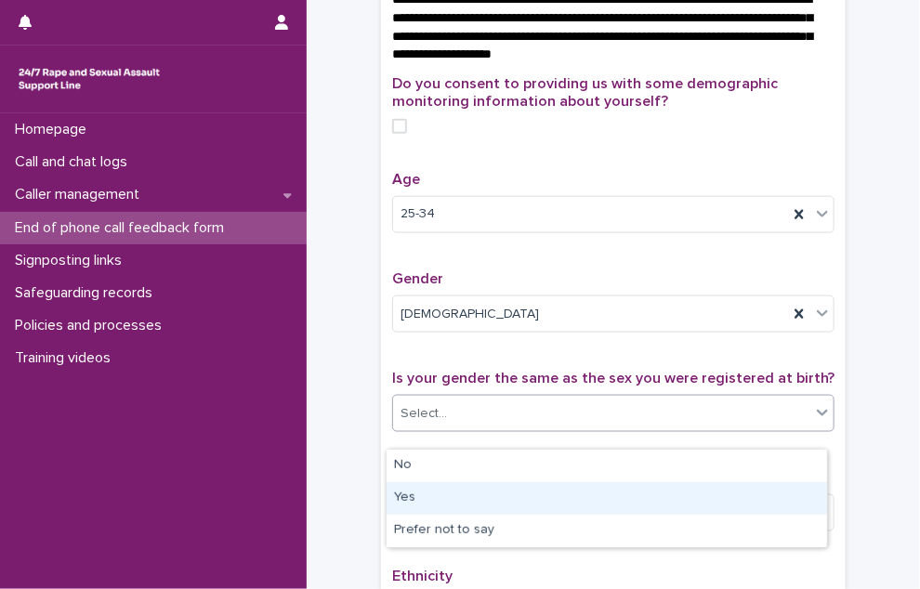
click at [491, 493] on div "Yes" at bounding box center [607, 498] width 440 height 33
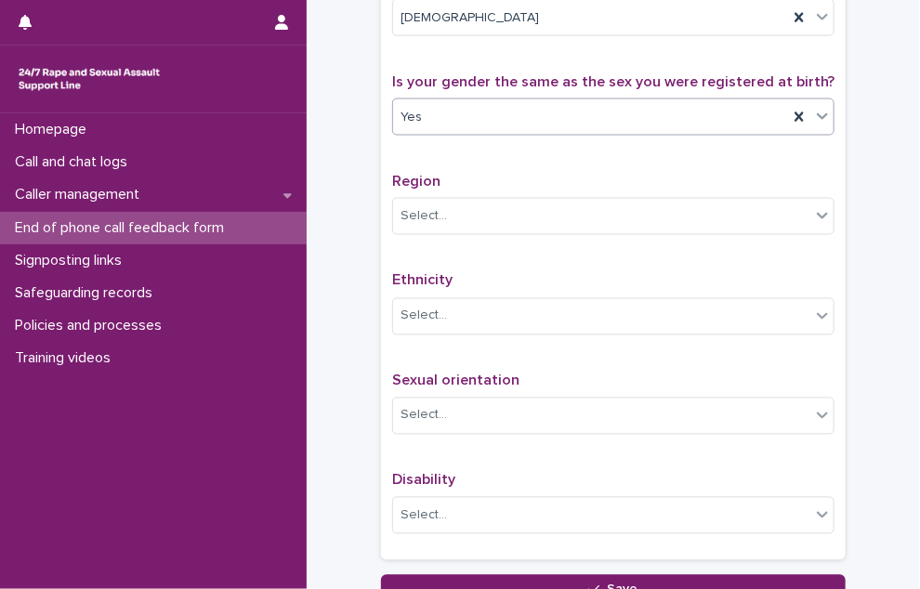
scroll to position [1022, 0]
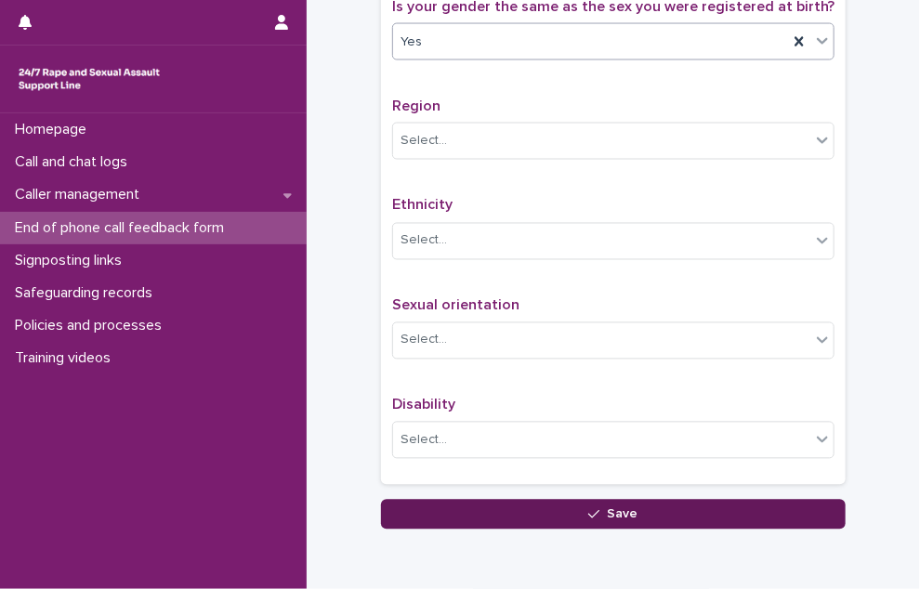
click at [465, 524] on button "Save" at bounding box center [613, 515] width 465 height 30
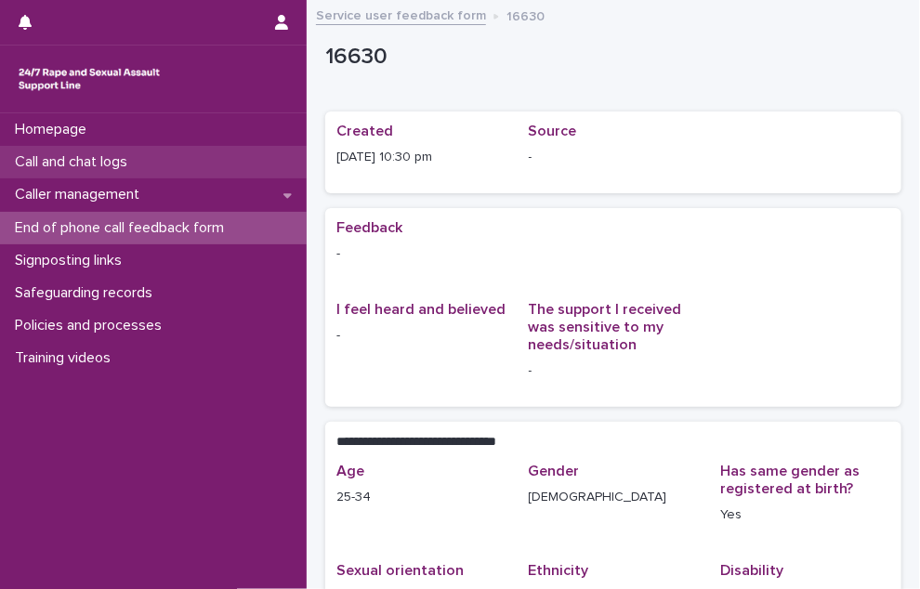
click at [70, 161] on p "Call and chat logs" at bounding box center [74, 162] width 135 height 18
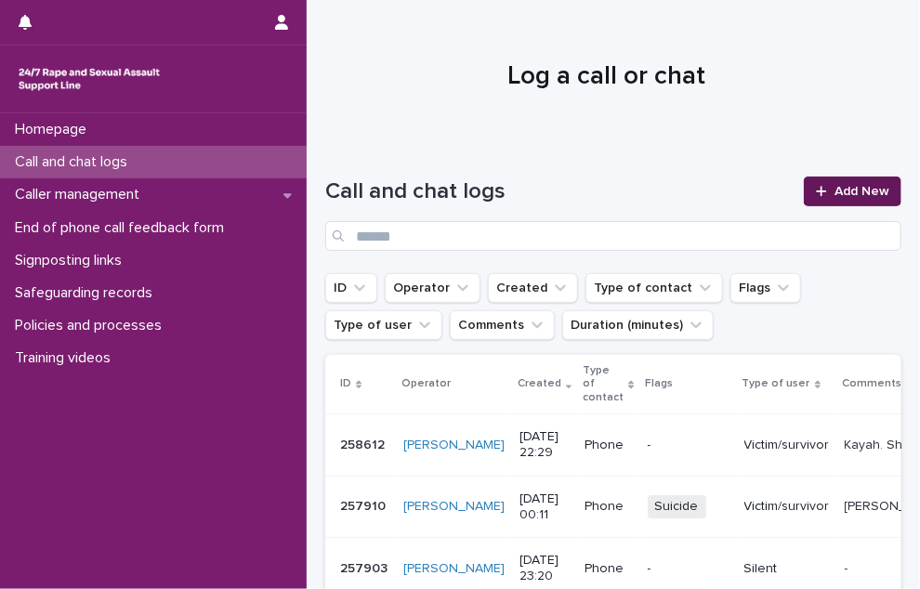
click at [816, 191] on icon at bounding box center [821, 191] width 10 height 10
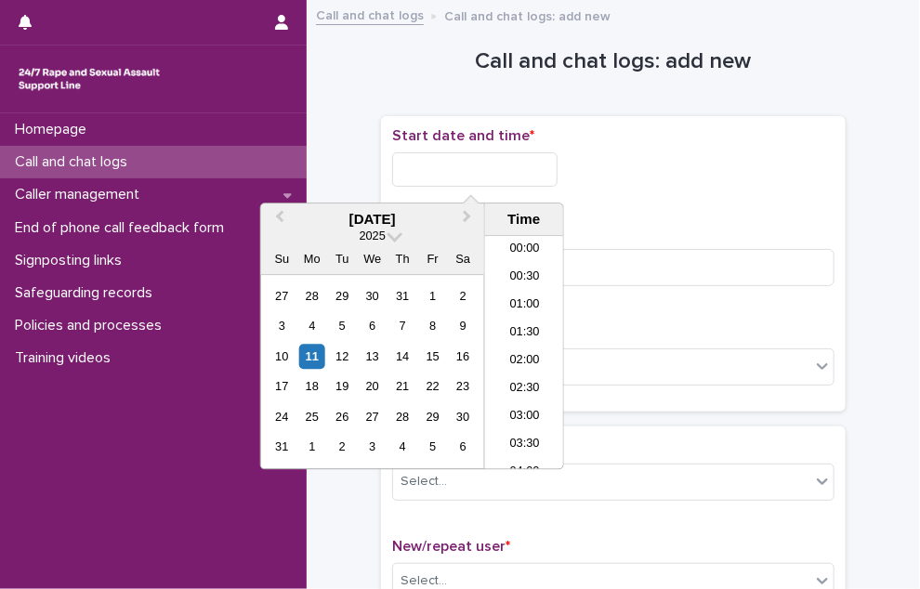
click at [530, 175] on input "text" at bounding box center [474, 169] width 165 height 34
click at [524, 395] on li "22:30" at bounding box center [524, 401] width 79 height 28
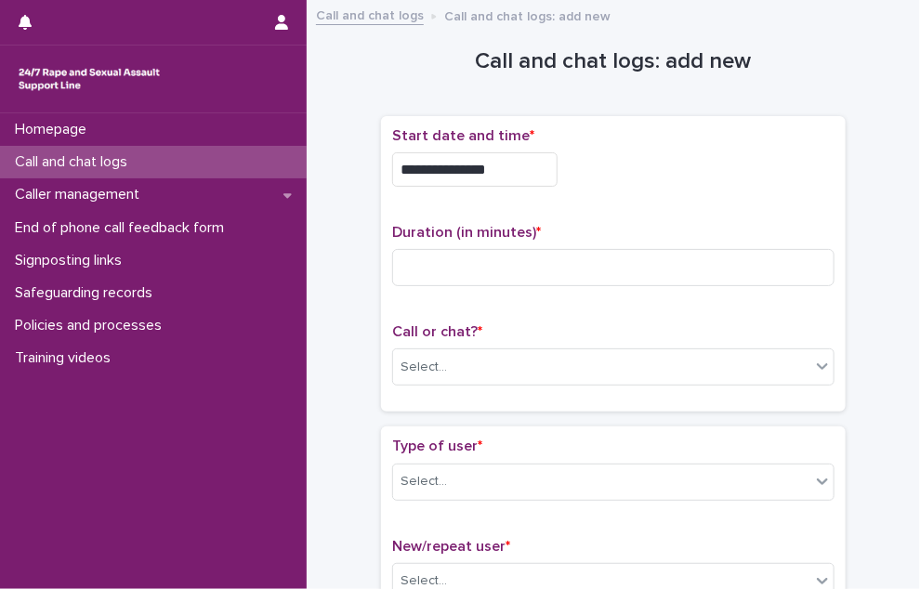
click at [516, 169] on input "**********" at bounding box center [474, 169] width 165 height 34
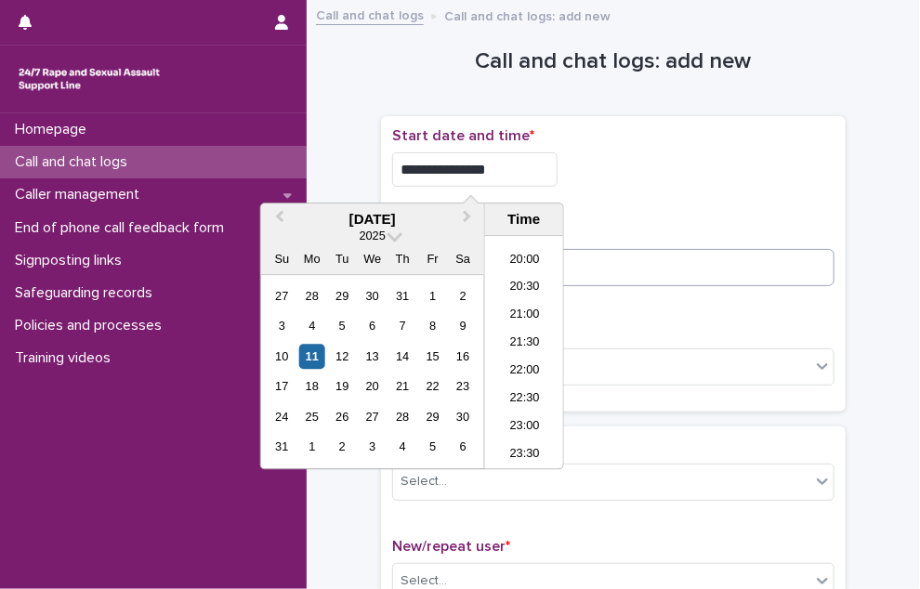
type input "**********"
click at [676, 259] on input at bounding box center [613, 267] width 442 height 37
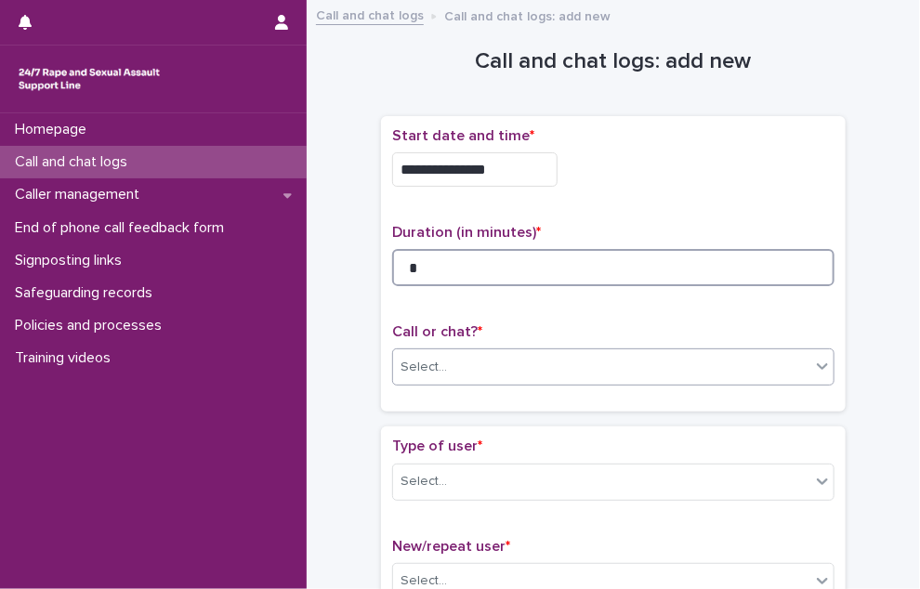
type input "*"
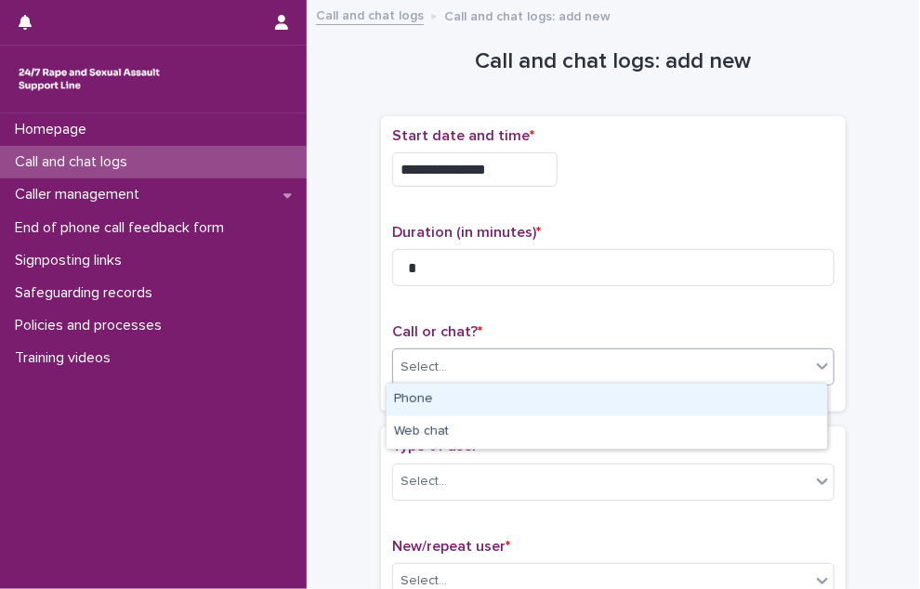
drag, startPoint x: 569, startPoint y: 376, endPoint x: 551, endPoint y: 388, distance: 21.4
click at [567, 376] on div "Select..." at bounding box center [601, 367] width 417 height 31
click at [544, 396] on div "Phone" at bounding box center [607, 400] width 440 height 33
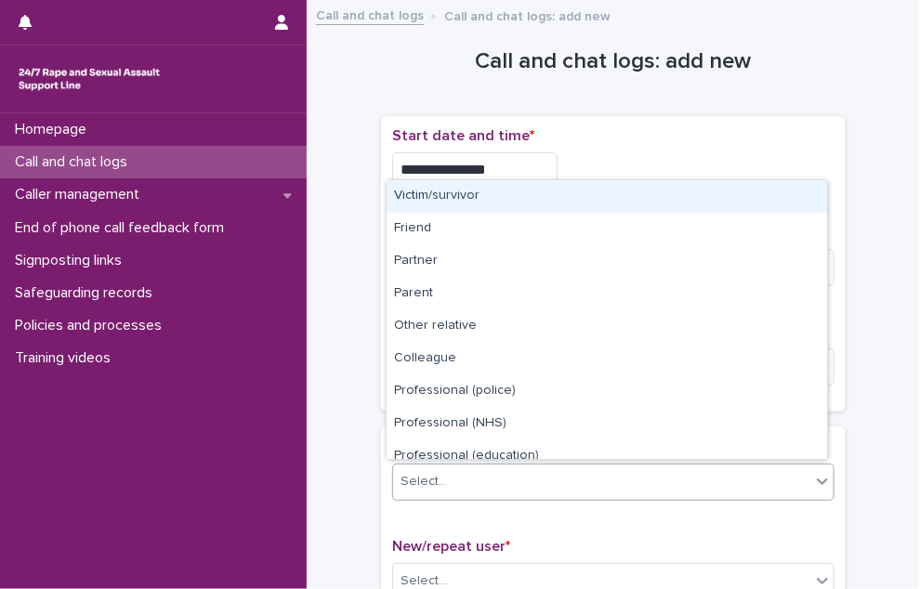
click at [489, 480] on div "Select..." at bounding box center [601, 482] width 417 height 31
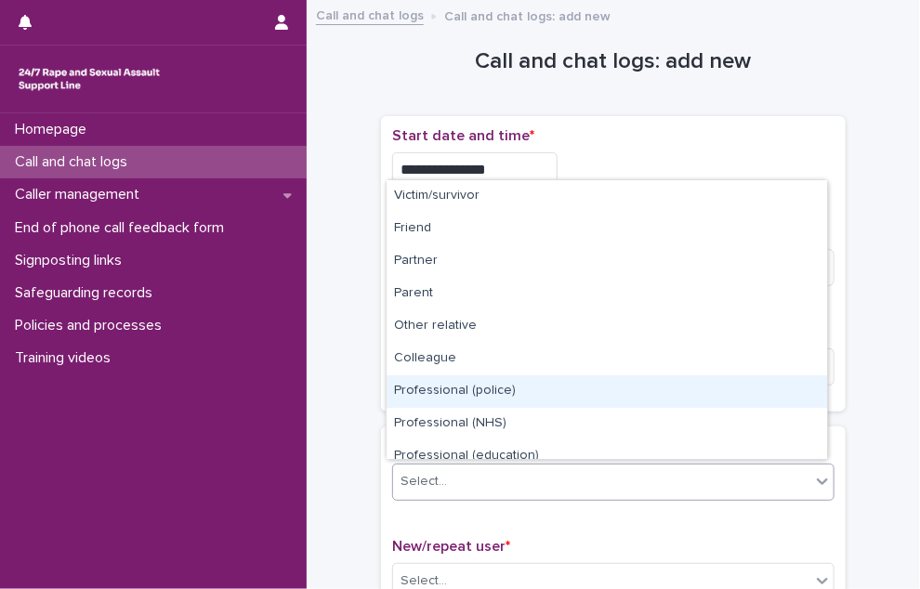
scroll to position [208, 0]
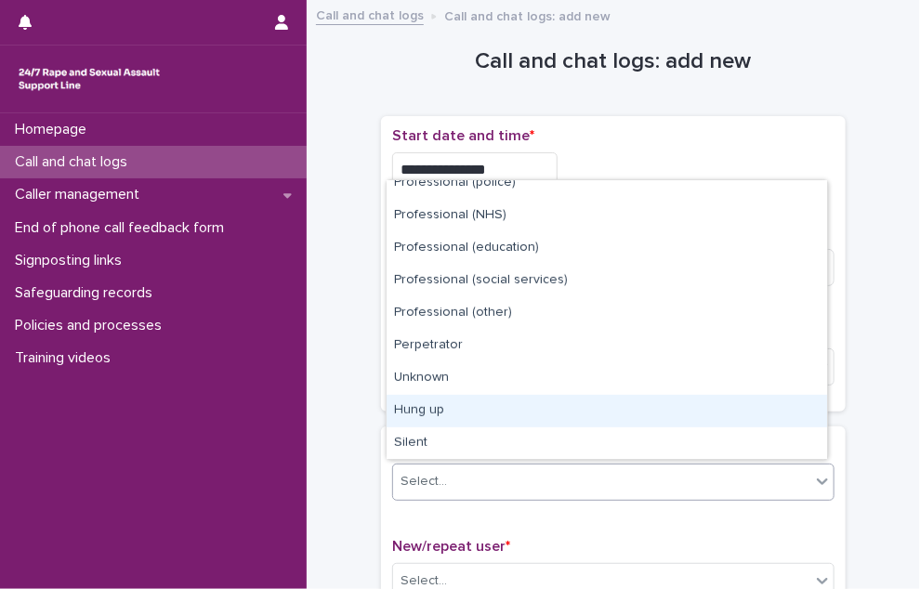
click at [493, 414] on div "Hung up" at bounding box center [607, 411] width 440 height 33
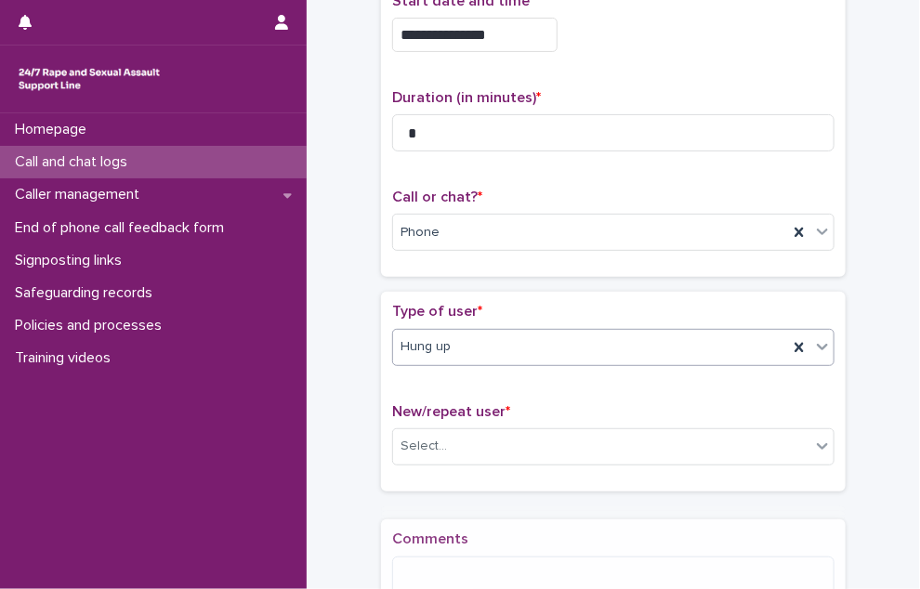
scroll to position [191, 0]
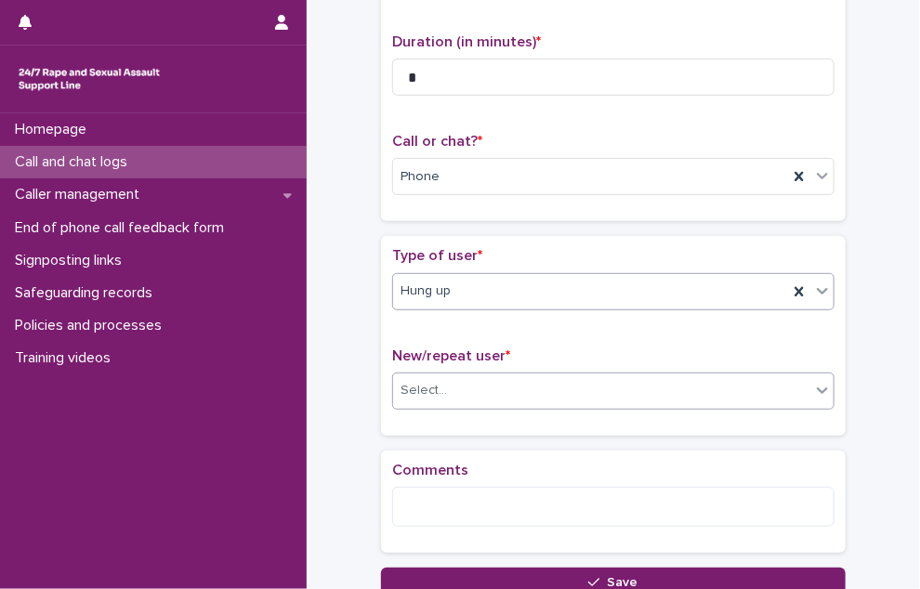
click at [487, 403] on div "Select..." at bounding box center [613, 391] width 442 height 37
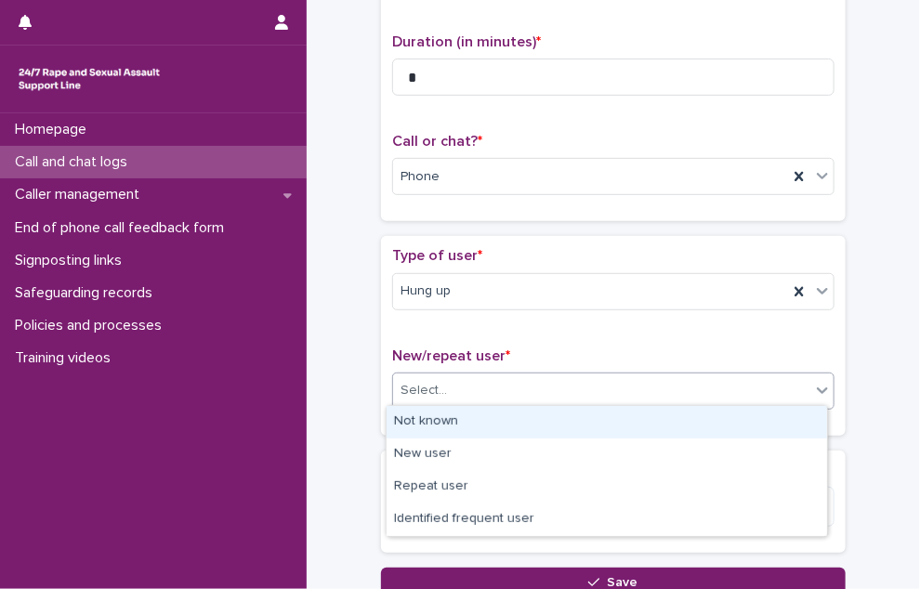
drag, startPoint x: 481, startPoint y: 421, endPoint x: 474, endPoint y: 436, distance: 16.6
click at [480, 422] on div "Not known" at bounding box center [607, 422] width 440 height 33
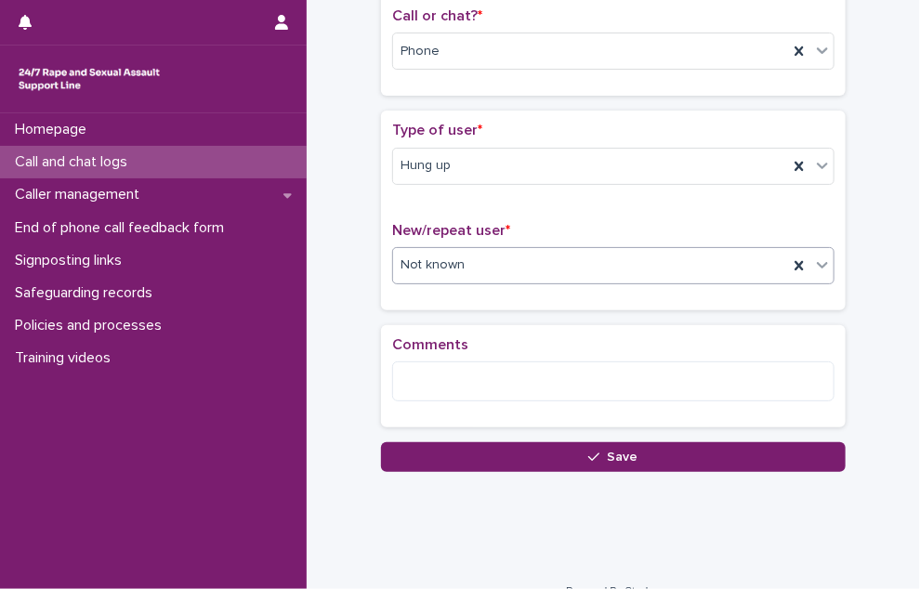
scroll to position [339, 0]
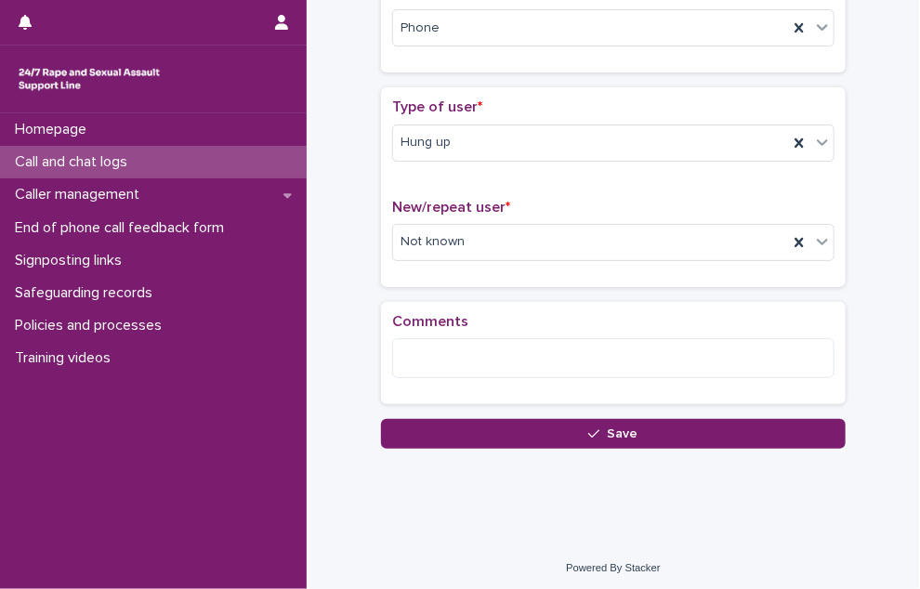
click at [474, 436] on button "Save" at bounding box center [613, 434] width 465 height 30
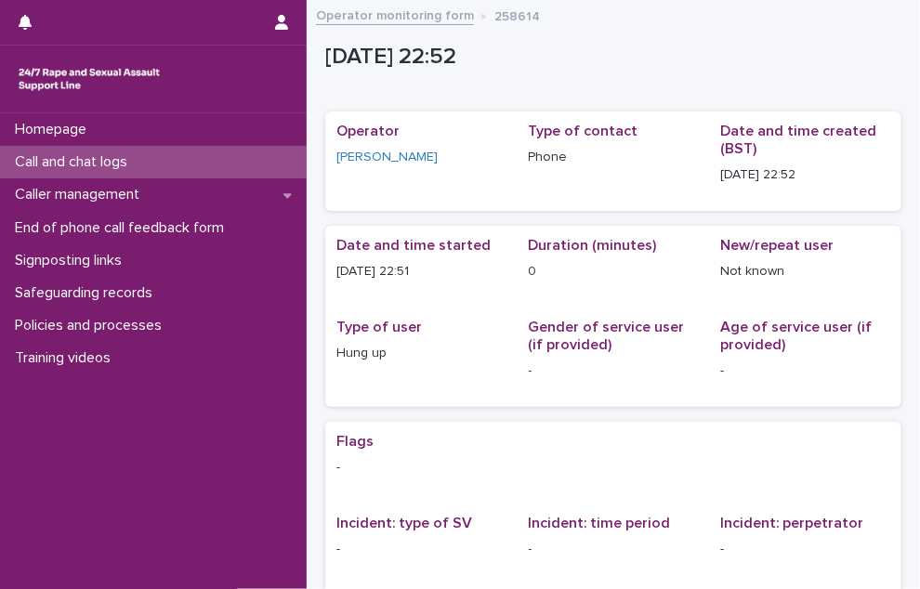
click at [192, 169] on div "Call and chat logs" at bounding box center [153, 162] width 307 height 33
